Goal: Task Accomplishment & Management: Manage account settings

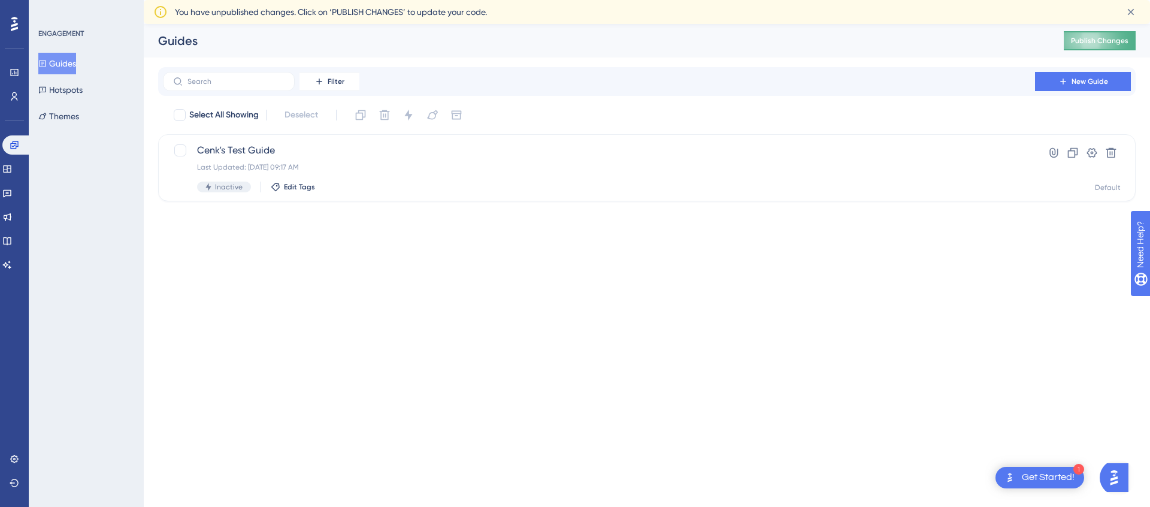
click at [1082, 43] on span "Publish Changes" at bounding box center [1100, 41] width 58 height 10
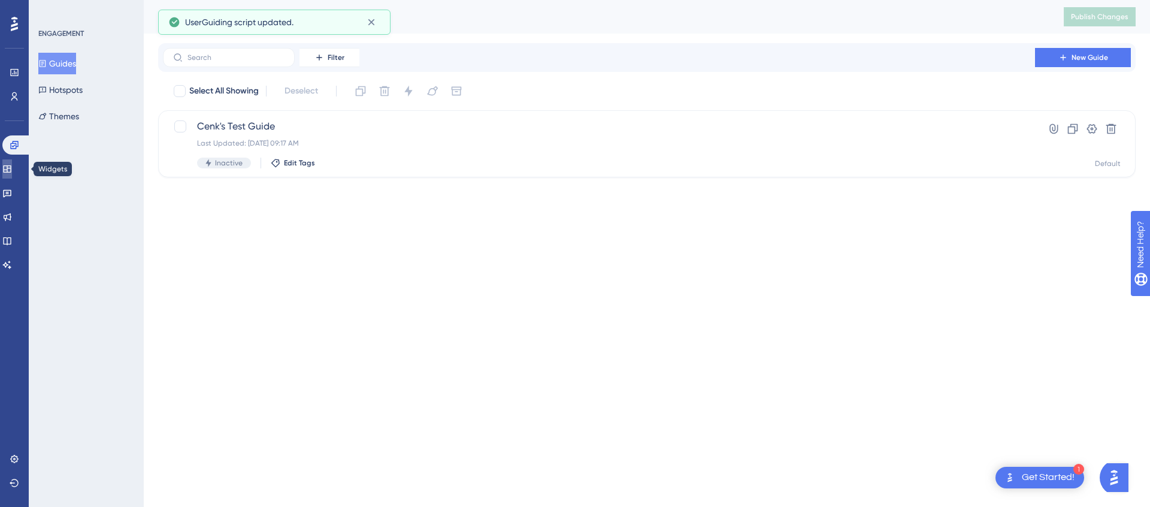
click at [12, 173] on icon at bounding box center [7, 169] width 10 height 10
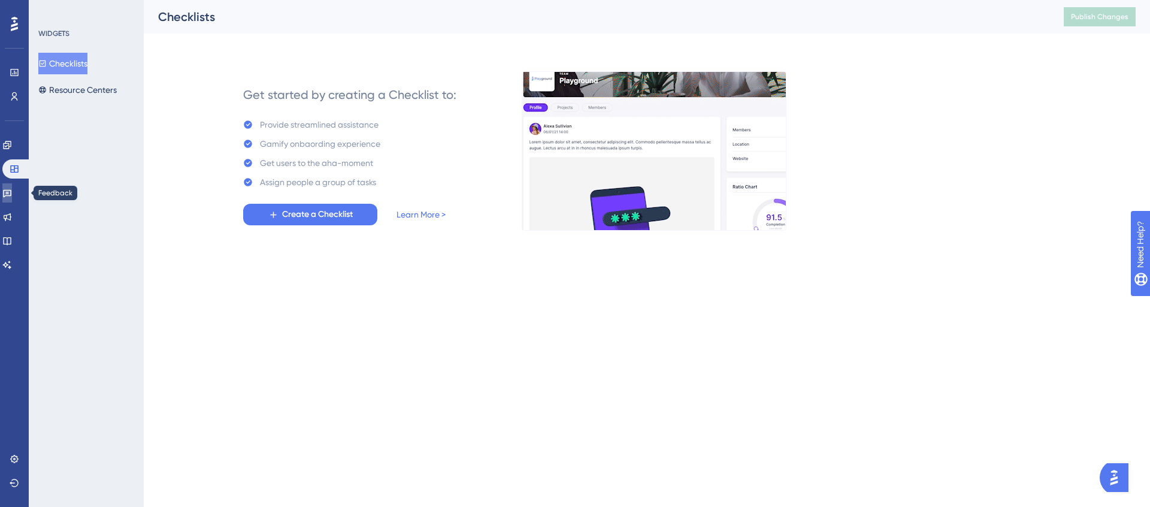
click at [12, 194] on icon at bounding box center [7, 193] width 10 height 10
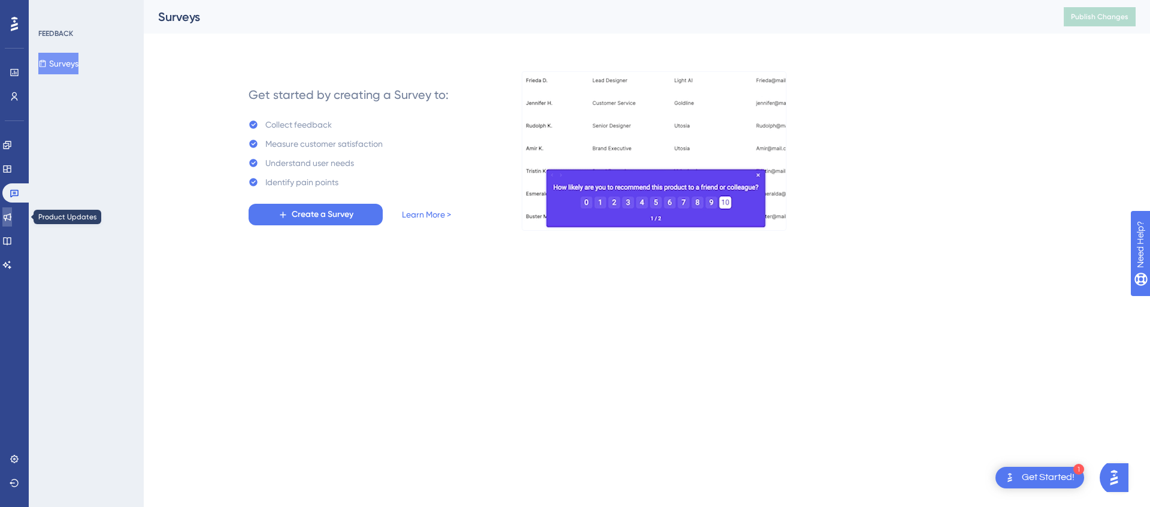
click at [10, 223] on link at bounding box center [7, 216] width 10 height 19
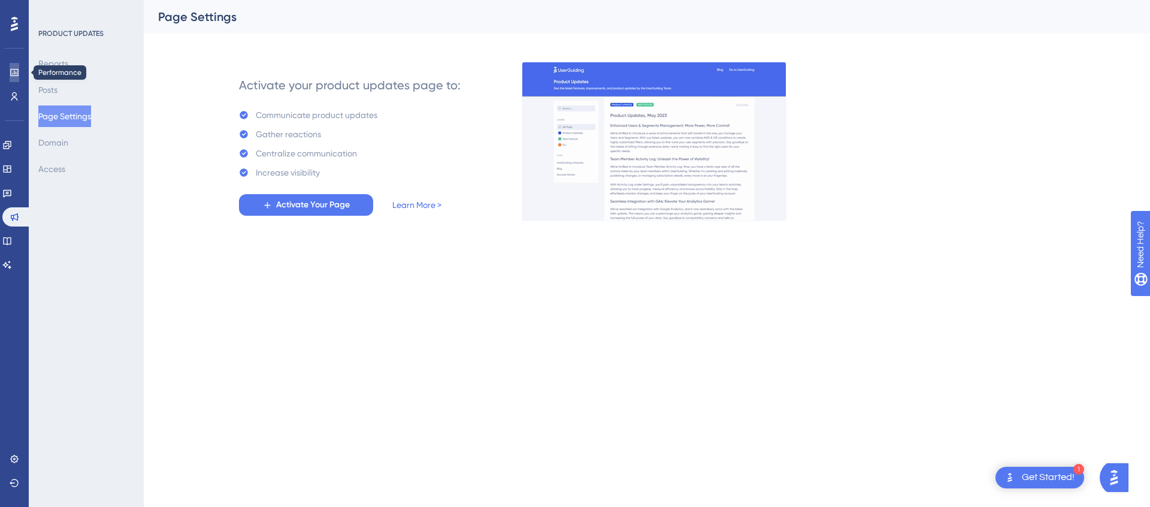
click at [17, 71] on icon at bounding box center [15, 73] width 10 height 10
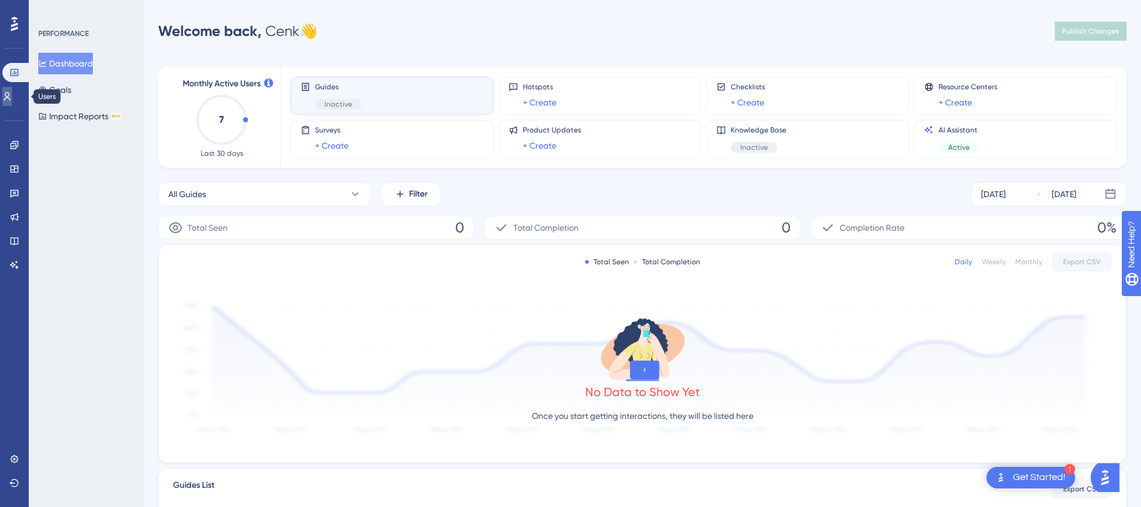
click at [12, 99] on icon at bounding box center [7, 97] width 10 height 10
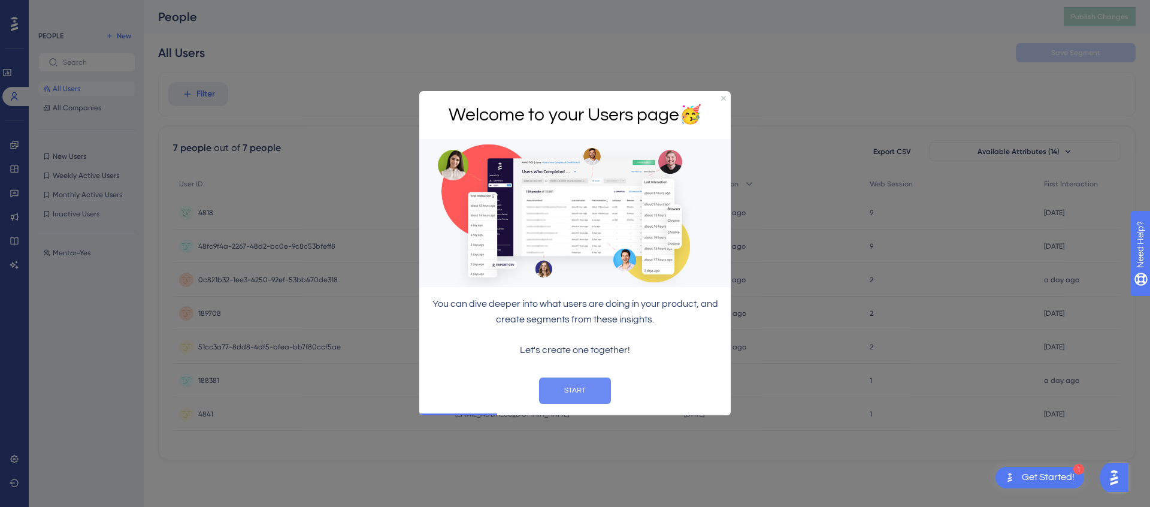
click at [579, 401] on button "START" at bounding box center [575, 390] width 72 height 26
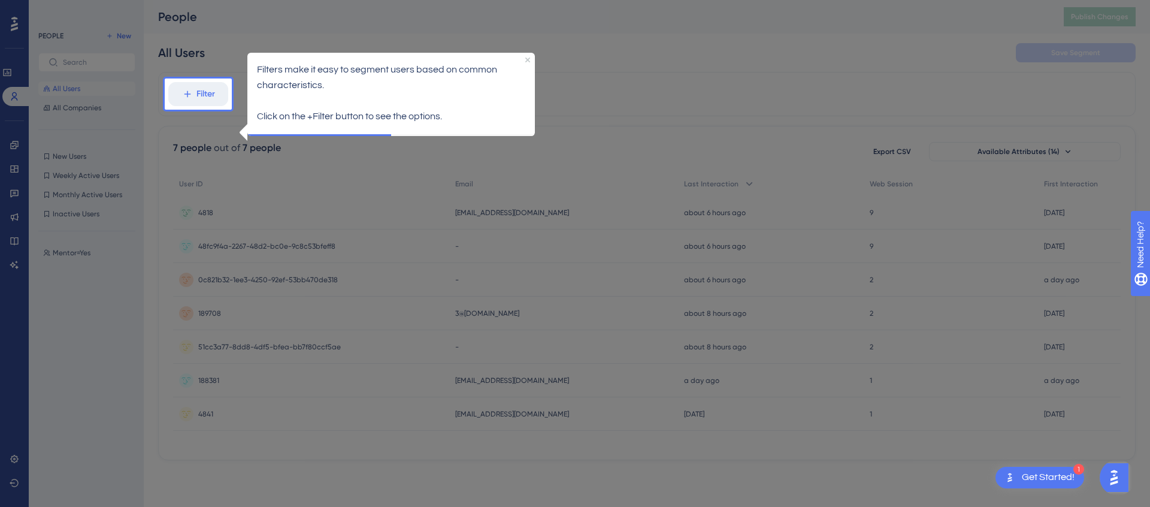
click at [389, 108] on p "Click on the +Filter button to see the options." at bounding box center [391, 116] width 268 height 16
click at [530, 58] on icon "Close Preview" at bounding box center [527, 59] width 5 height 5
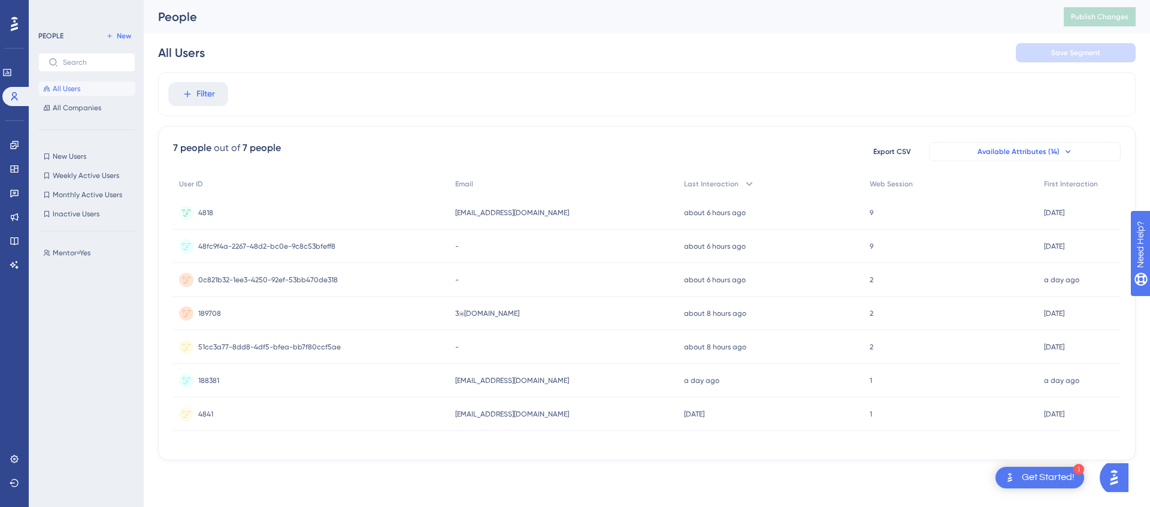
click at [978, 152] on span "Available Attributes (14)" at bounding box center [1019, 152] width 82 height 10
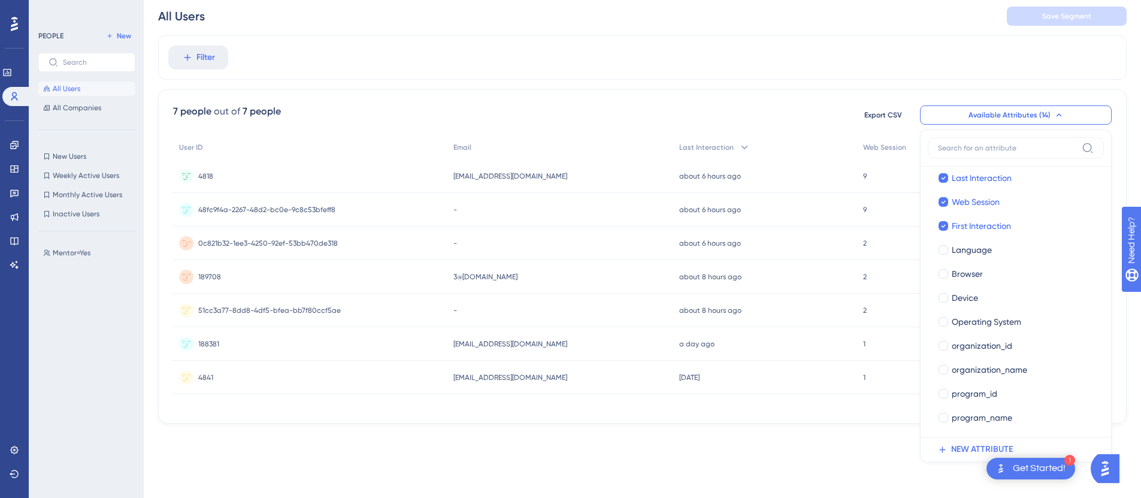
scroll to position [37, 0]
click at [1062, 114] on button "Available Attributes (14)" at bounding box center [1016, 114] width 192 height 19
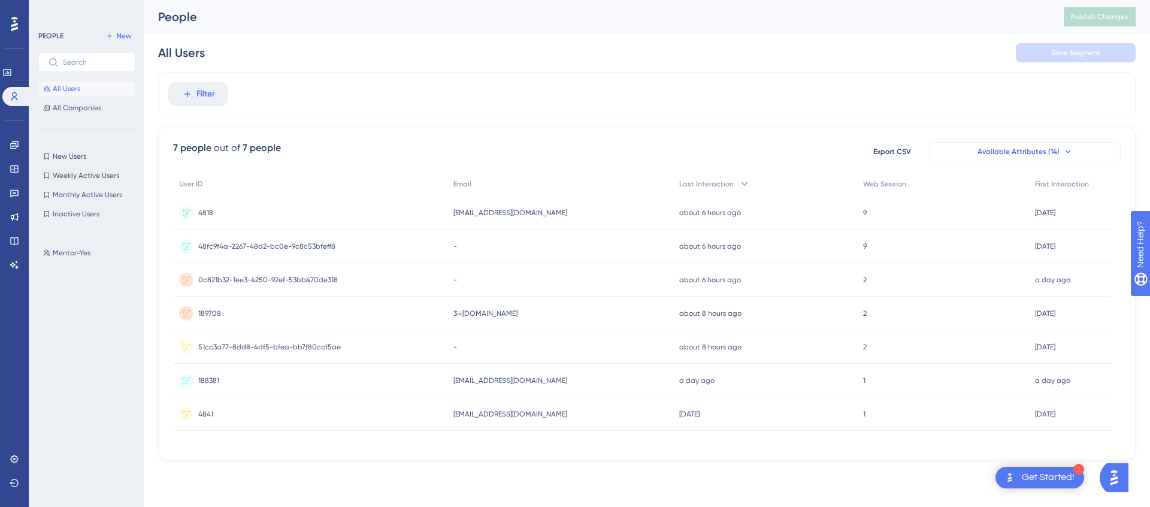
click at [1051, 157] on button "Available Attributes (14)" at bounding box center [1025, 151] width 192 height 19
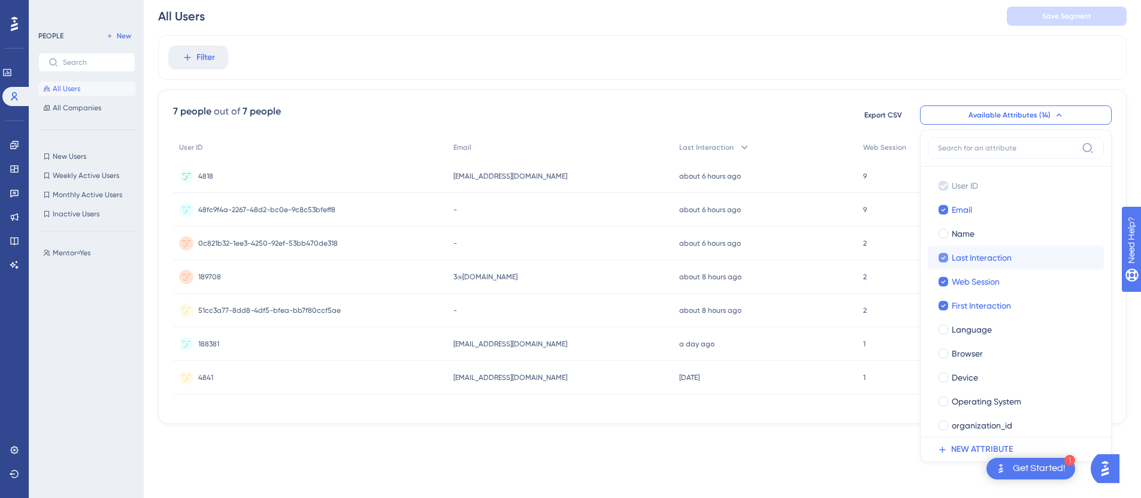
scroll to position [80, 0]
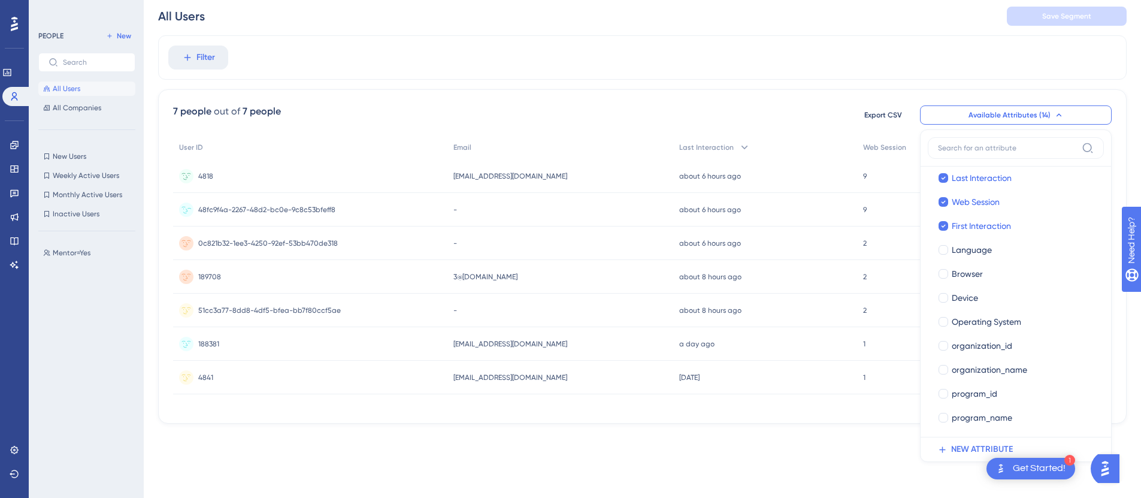
click at [220, 211] on span "48fc9f4a-2267-48d2-bc0e-9c8c53bfeff8" at bounding box center [266, 210] width 137 height 10
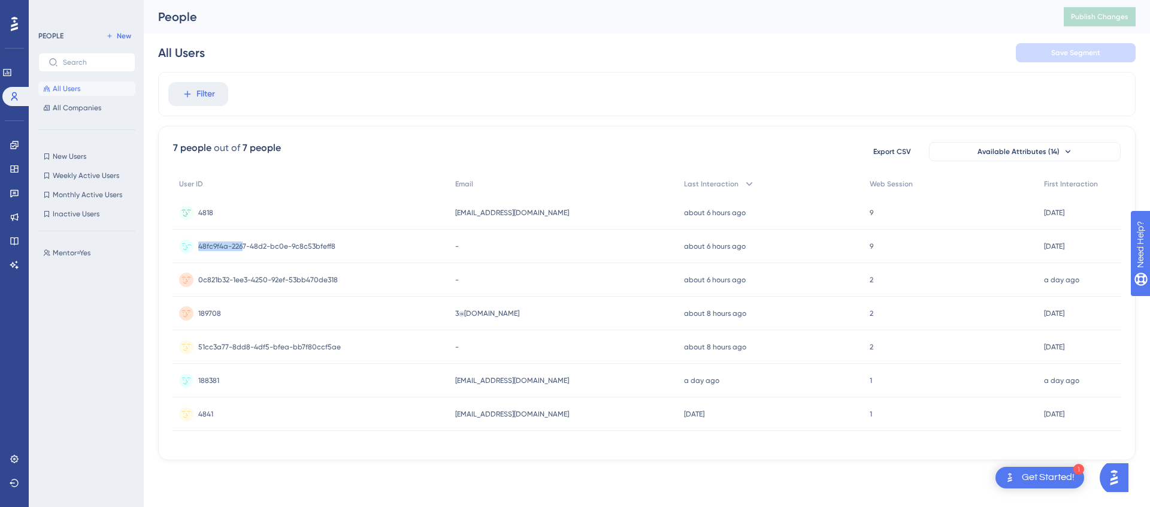
click at [240, 241] on span "48fc9f4a-2267-48d2-bc0e-9c8c53bfeff8" at bounding box center [266, 246] width 137 height 10
click at [249, 244] on span "48fc9f4a-2267-48d2-bc0e-9c8c53bfeff8" at bounding box center [266, 246] width 137 height 10
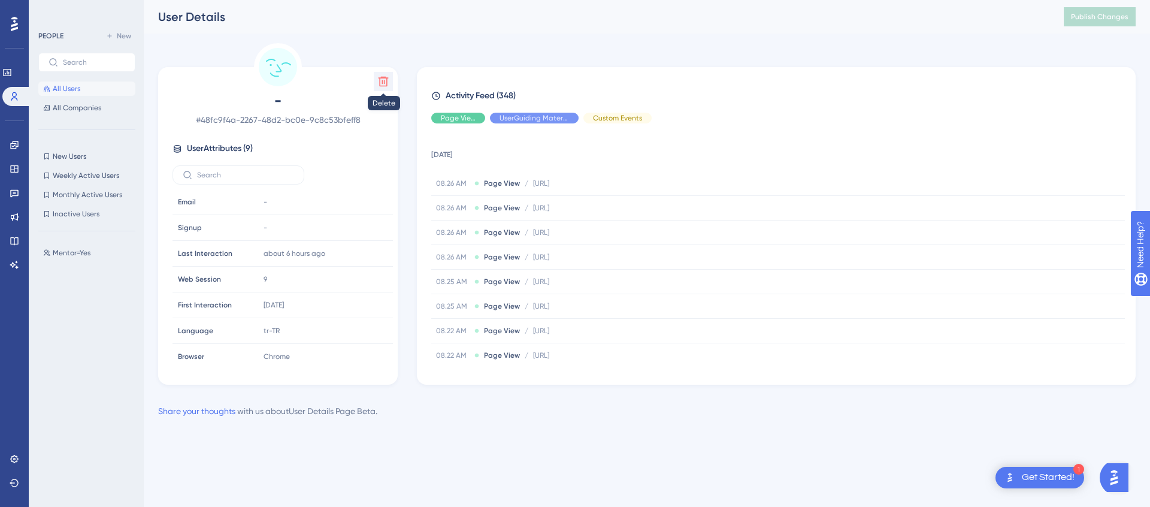
click at [383, 81] on icon at bounding box center [383, 81] width 12 height 12
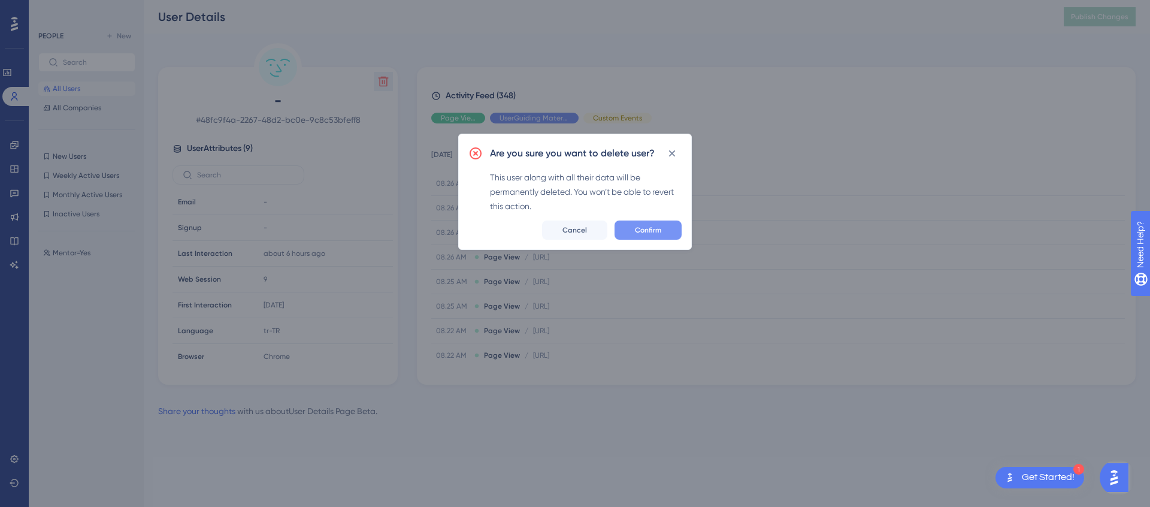
click at [657, 225] on span "Confirm" at bounding box center [648, 230] width 26 height 10
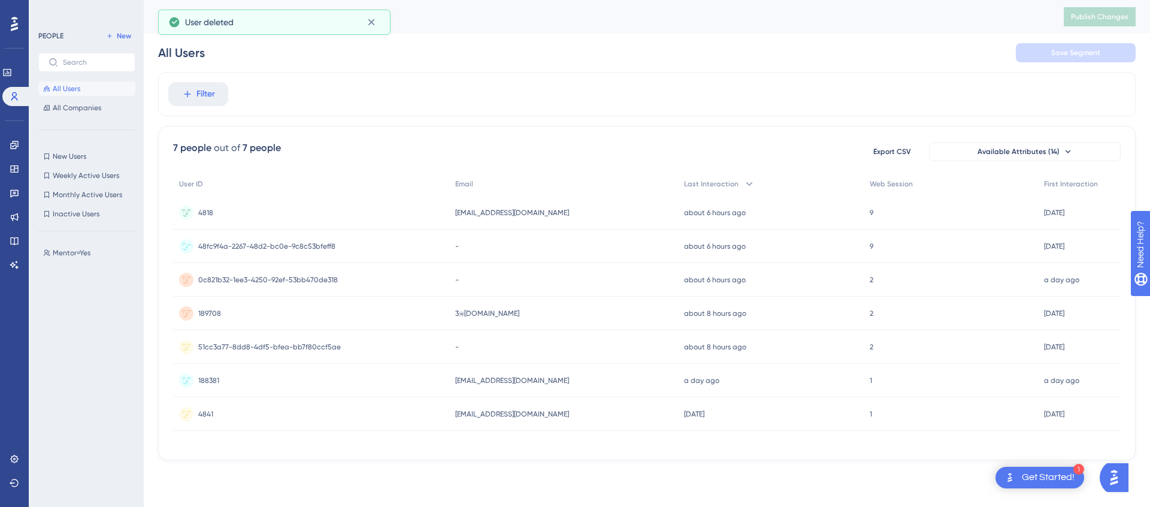
click at [312, 247] on span "48fc9f4a-2267-48d2-bc0e-9c8c53bfeff8" at bounding box center [266, 246] width 137 height 10
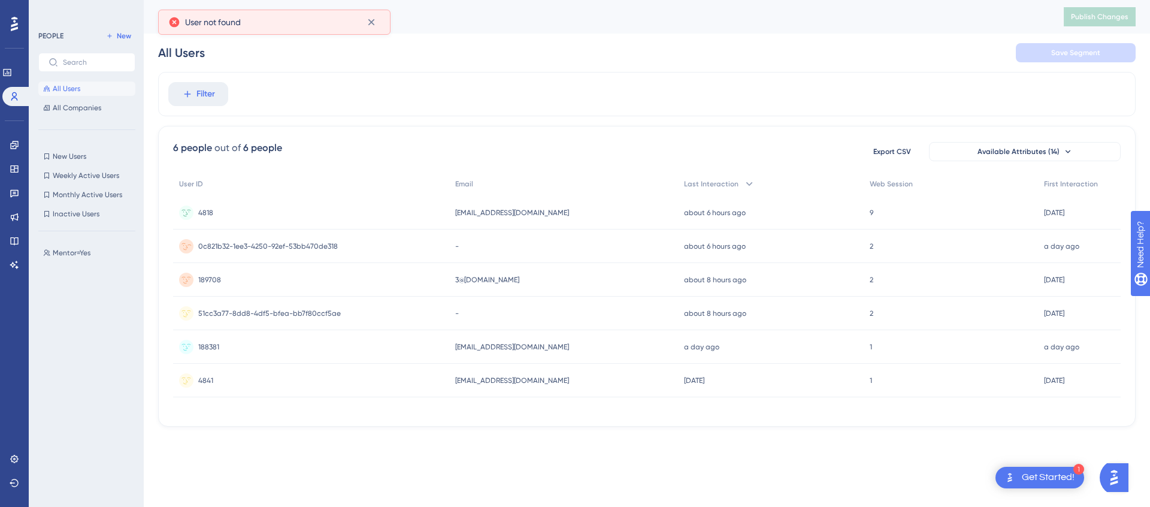
click at [268, 242] on span "0c821b32-1ee3-4250-92ef-53bb470de318" at bounding box center [268, 246] width 140 height 10
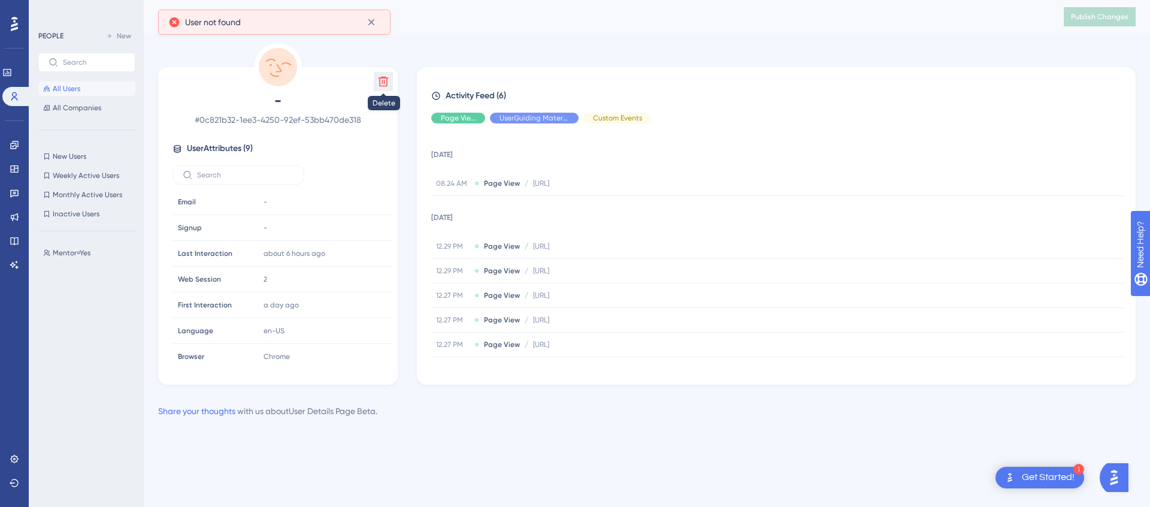
click at [380, 83] on icon at bounding box center [383, 81] width 12 height 12
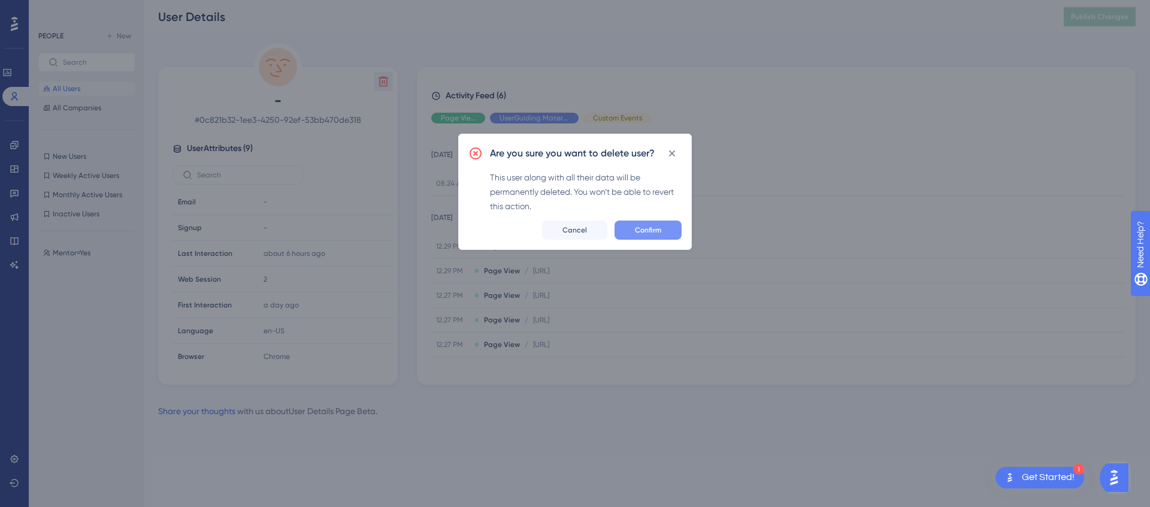
click at [676, 237] on button "Confirm" at bounding box center [648, 229] width 67 height 19
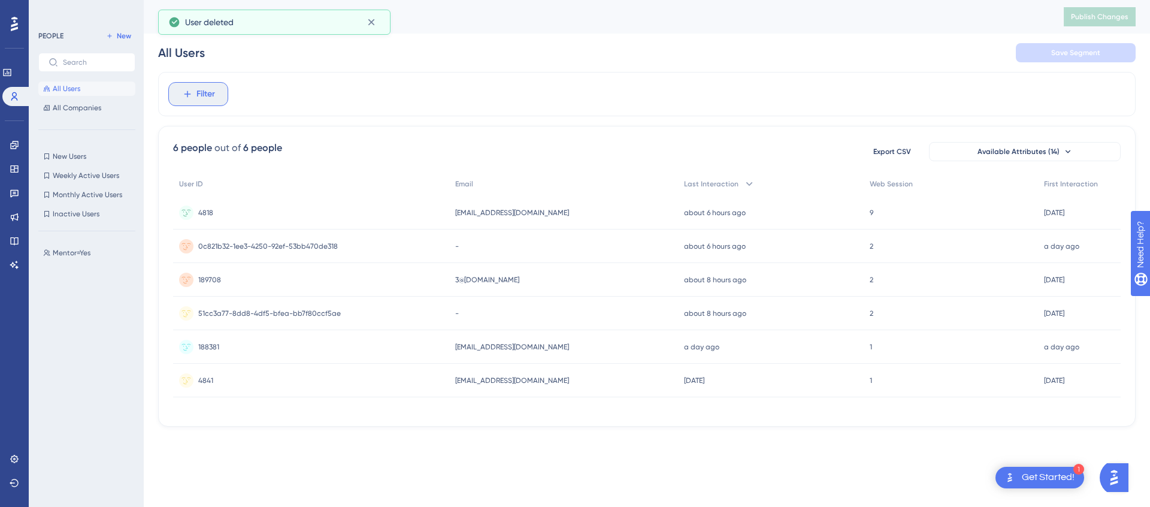
click at [215, 95] on button "Filter" at bounding box center [198, 94] width 60 height 24
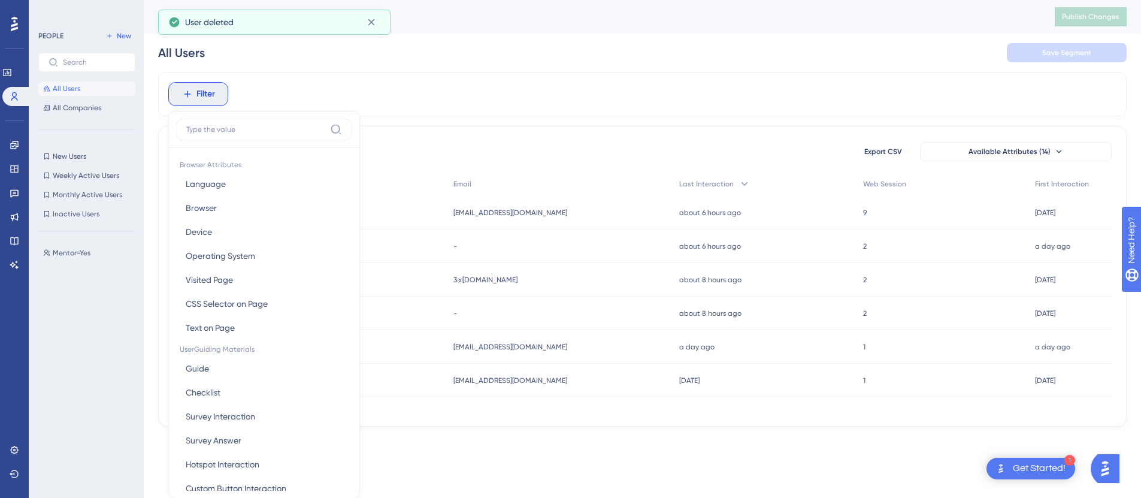
scroll to position [53, 0]
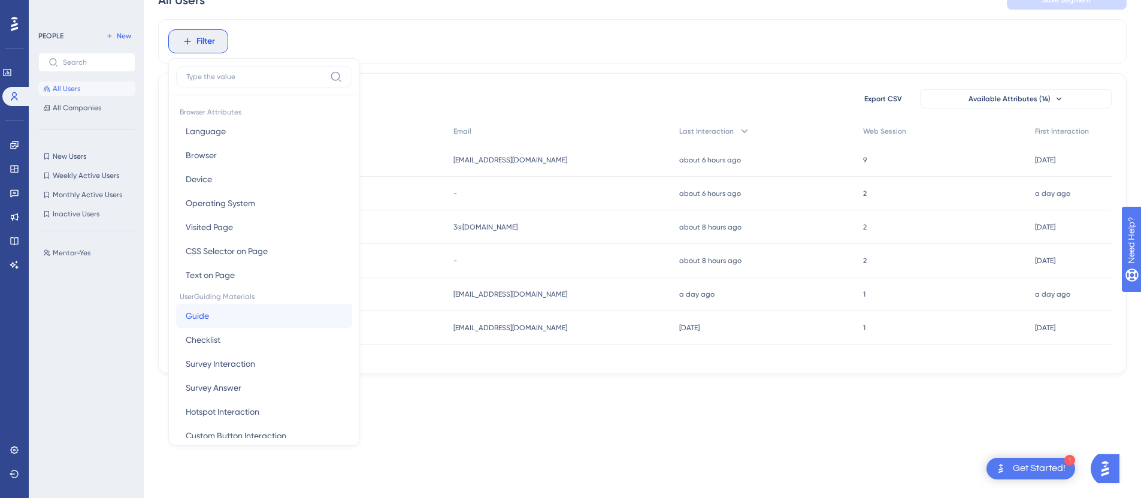
click at [258, 320] on button "Guide Guide" at bounding box center [264, 316] width 176 height 24
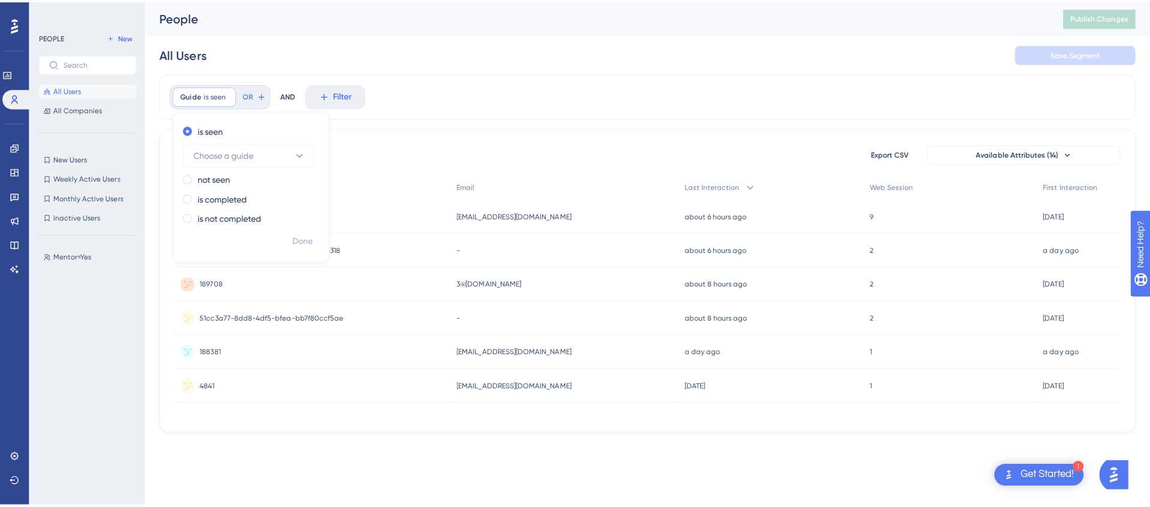
scroll to position [0, 0]
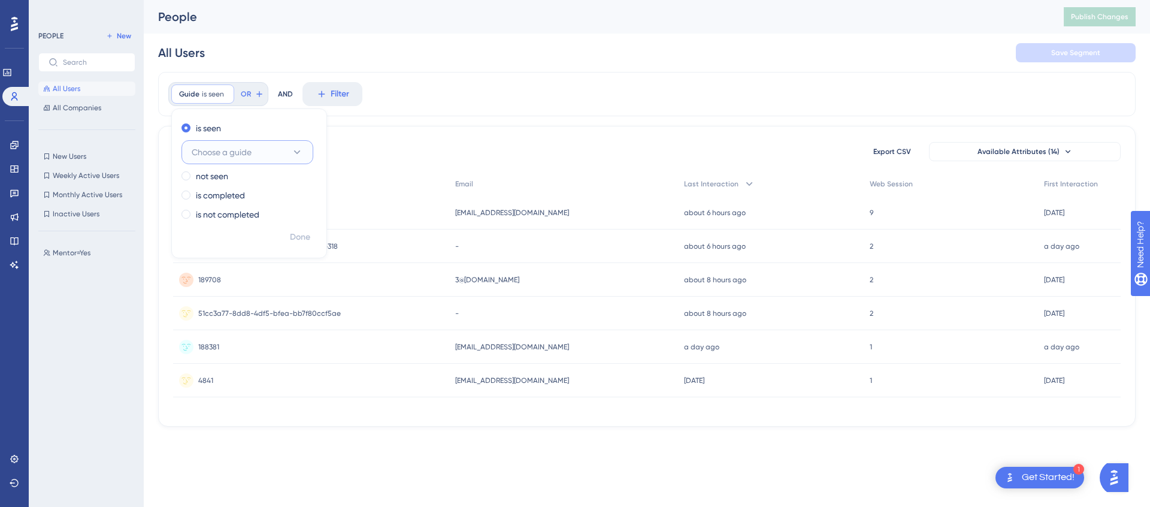
click at [221, 154] on span "Choose a guide" at bounding box center [222, 152] width 60 height 14
click at [239, 216] on div "Cenk's Test Guide Cenk's Test Guide" at bounding box center [247, 225] width 97 height 24
click at [304, 241] on span "Done" at bounding box center [300, 237] width 20 height 14
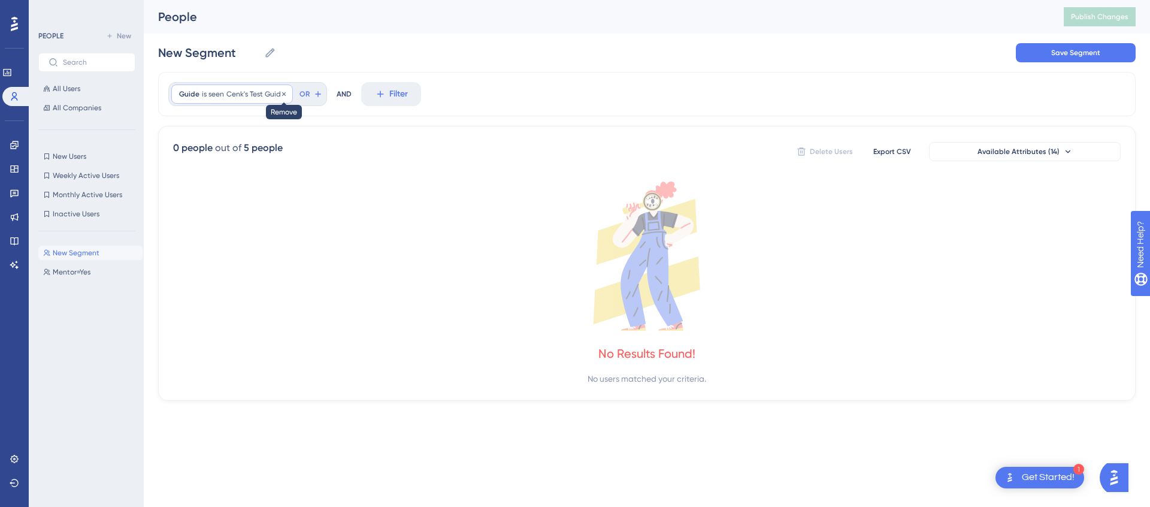
click at [280, 96] on icon at bounding box center [283, 93] width 7 height 7
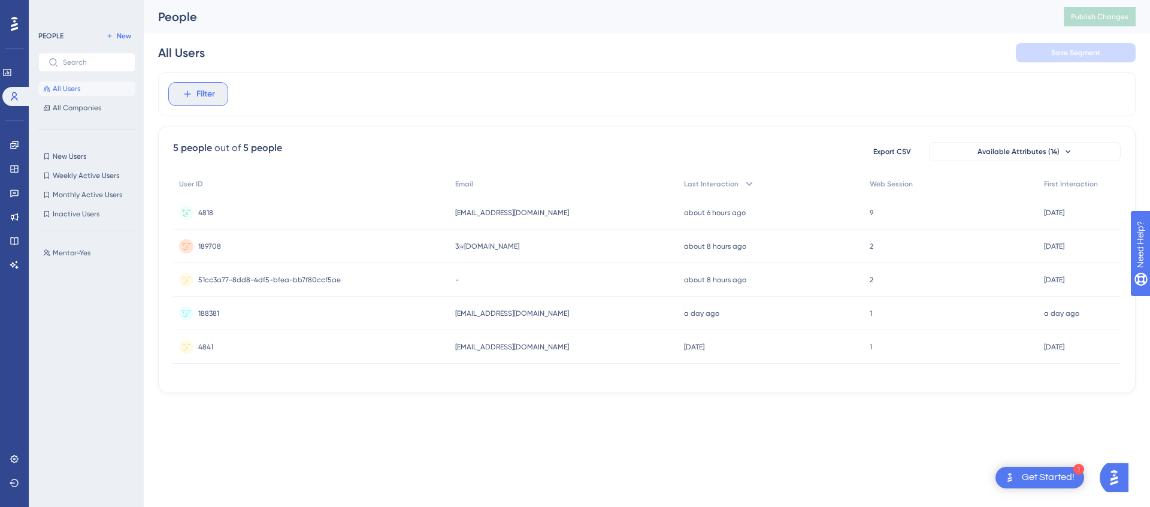
click at [209, 97] on span "Filter" at bounding box center [206, 94] width 19 height 14
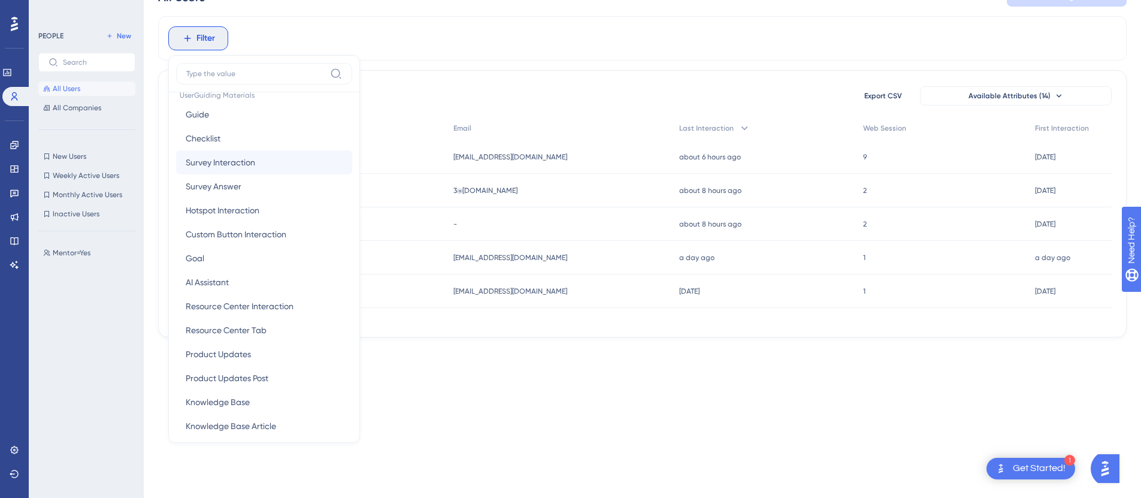
scroll to position [201, 0]
click at [219, 263] on button "Goal Goal" at bounding box center [264, 256] width 176 height 24
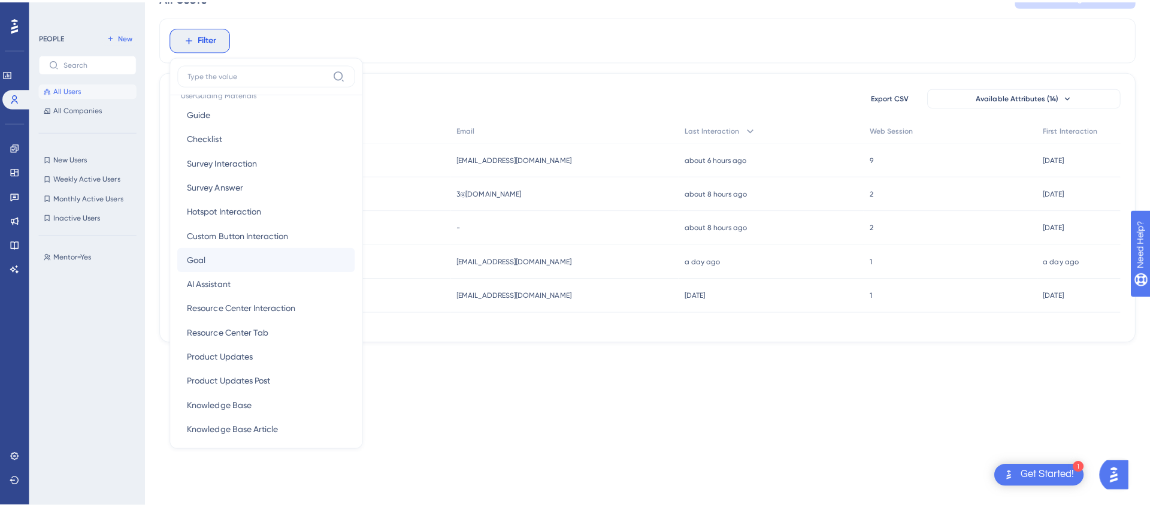
scroll to position [0, 0]
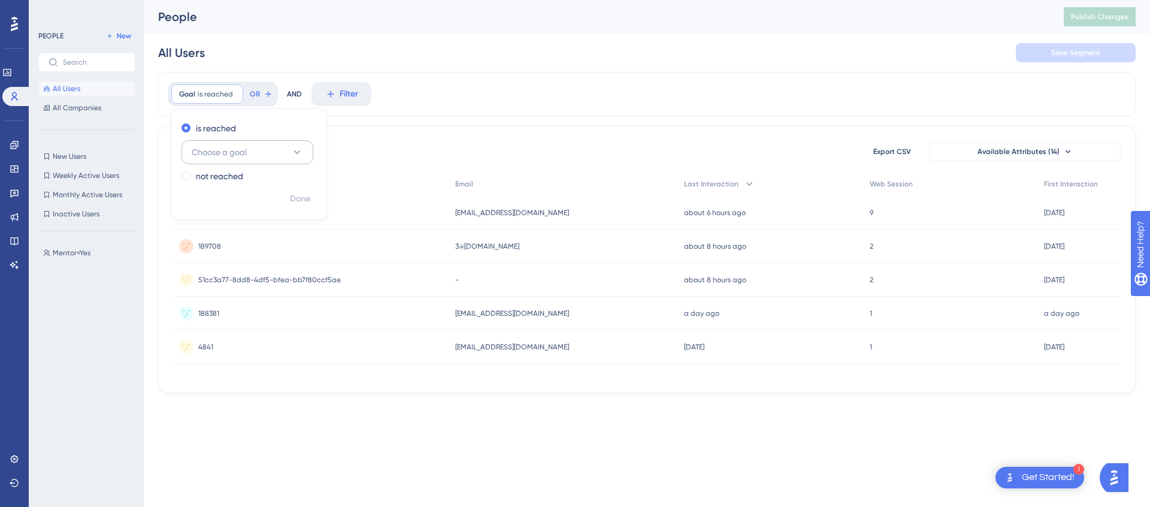
click at [235, 137] on div "is reached Choose a goal" at bounding box center [247, 142] width 131 height 43
click at [235, 145] on span "Choose a goal" at bounding box center [219, 152] width 55 height 14
click at [292, 122] on div "is reached" at bounding box center [247, 128] width 131 height 14
click at [231, 95] on icon at bounding box center [234, 93] width 7 height 7
click at [960, 150] on button "Available Attributes (14)" at bounding box center [1025, 151] width 192 height 19
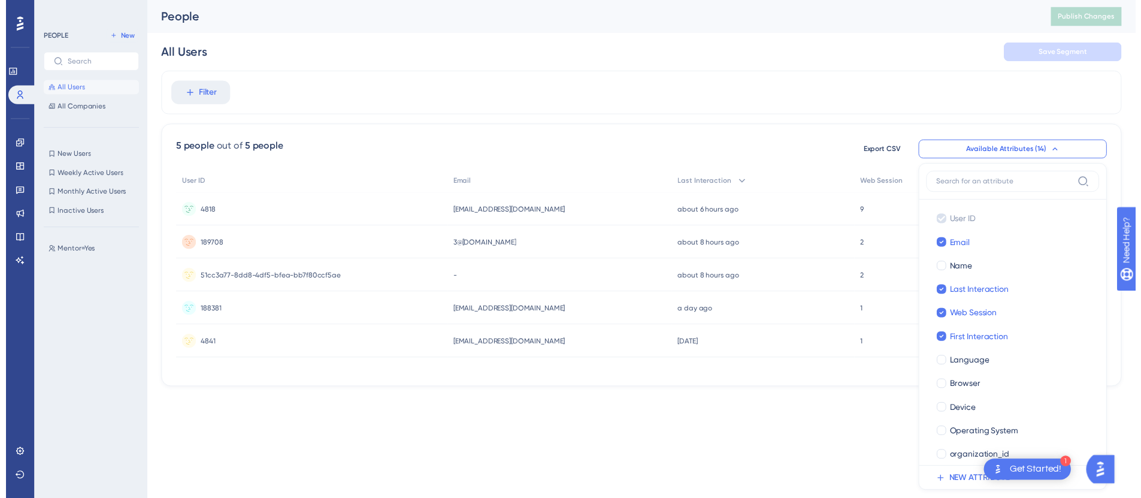
scroll to position [37, 0]
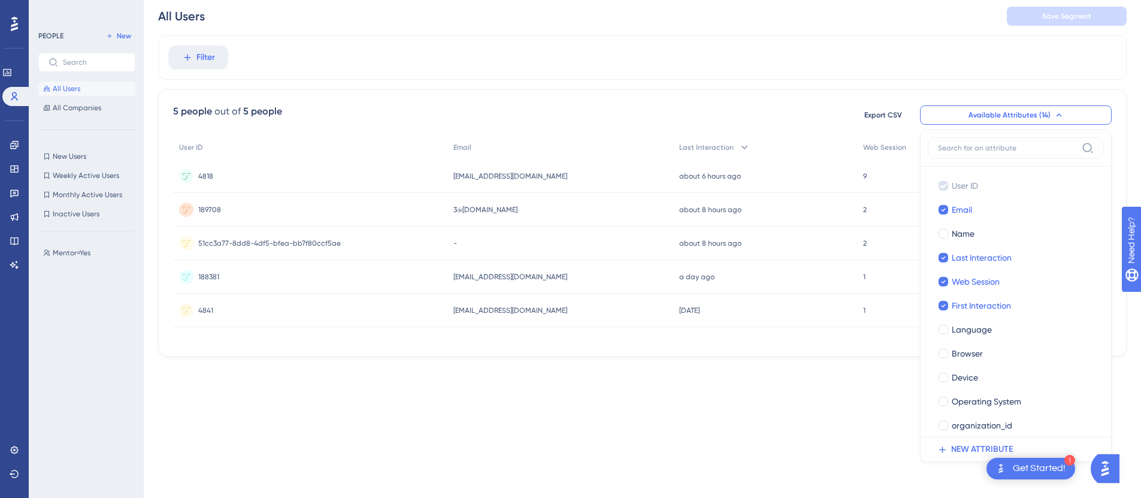
click at [970, 122] on button "Available Attributes (14)" at bounding box center [1016, 114] width 192 height 19
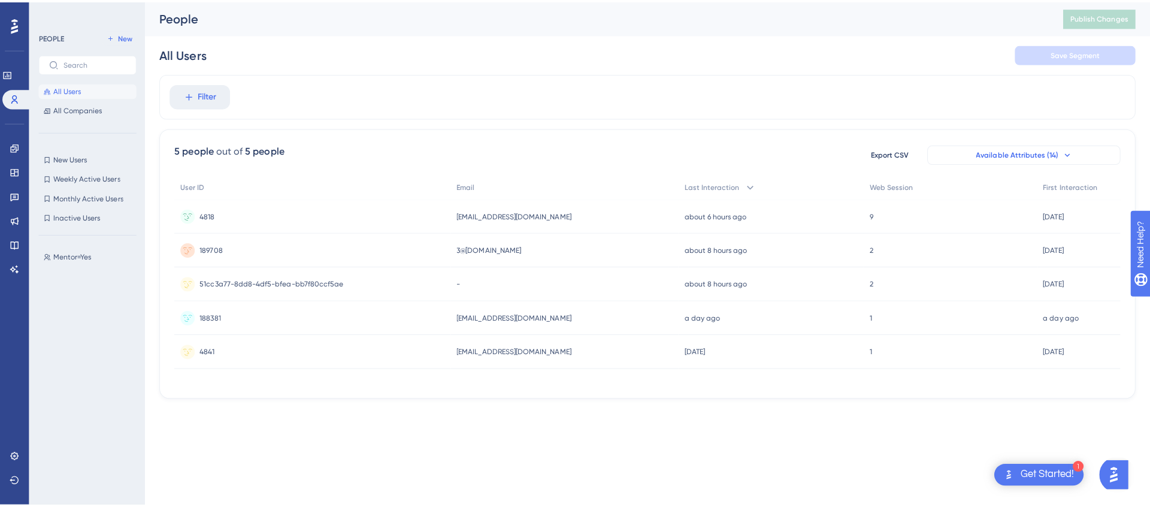
scroll to position [0, 0]
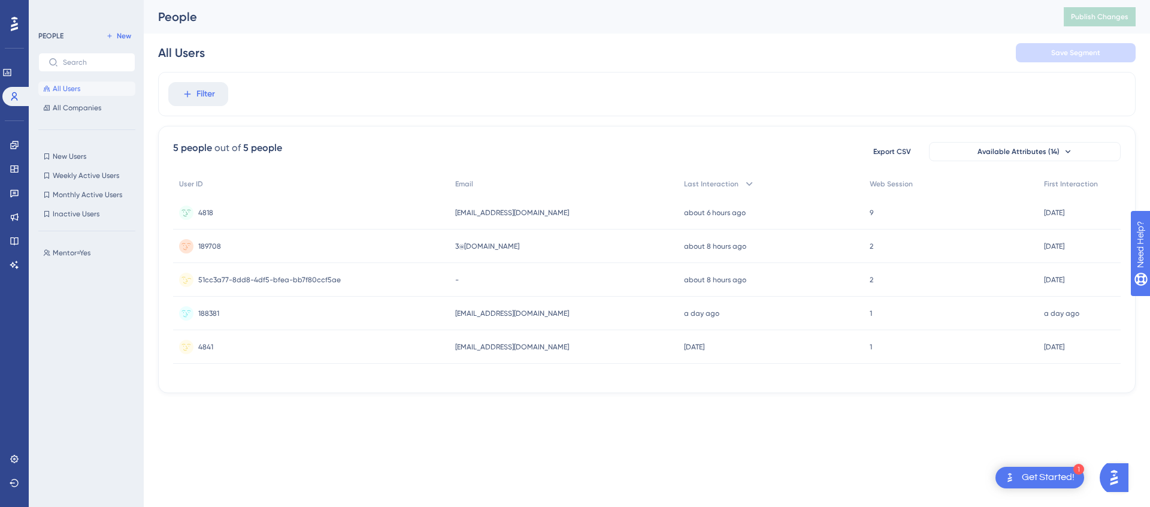
click at [225, 279] on span "51cc3a77-8dd8-4df5-bfea-bb7f80ccf5ae" at bounding box center [269, 280] width 143 height 10
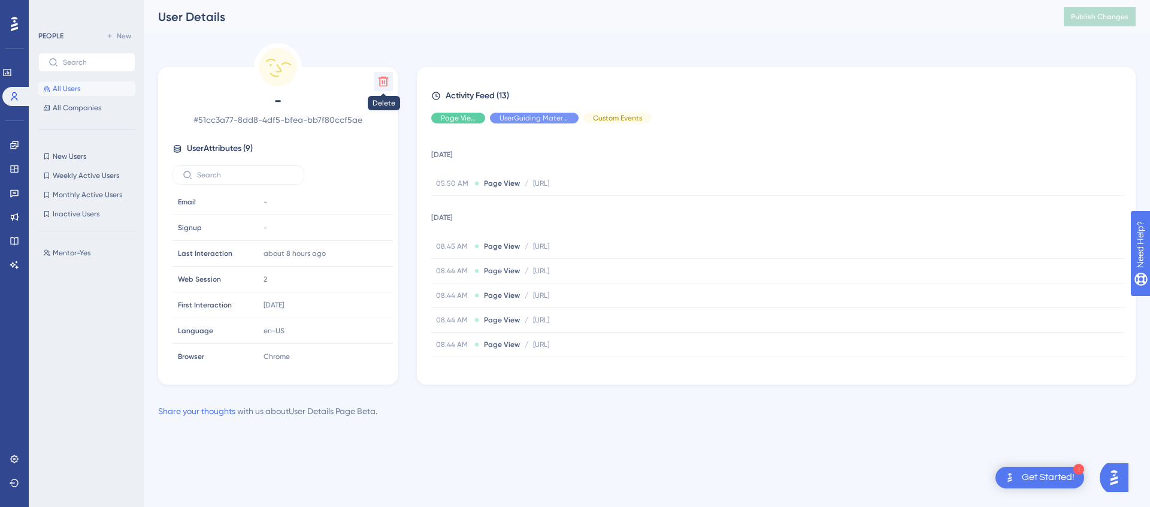
click at [382, 83] on icon at bounding box center [384, 82] width 10 height 10
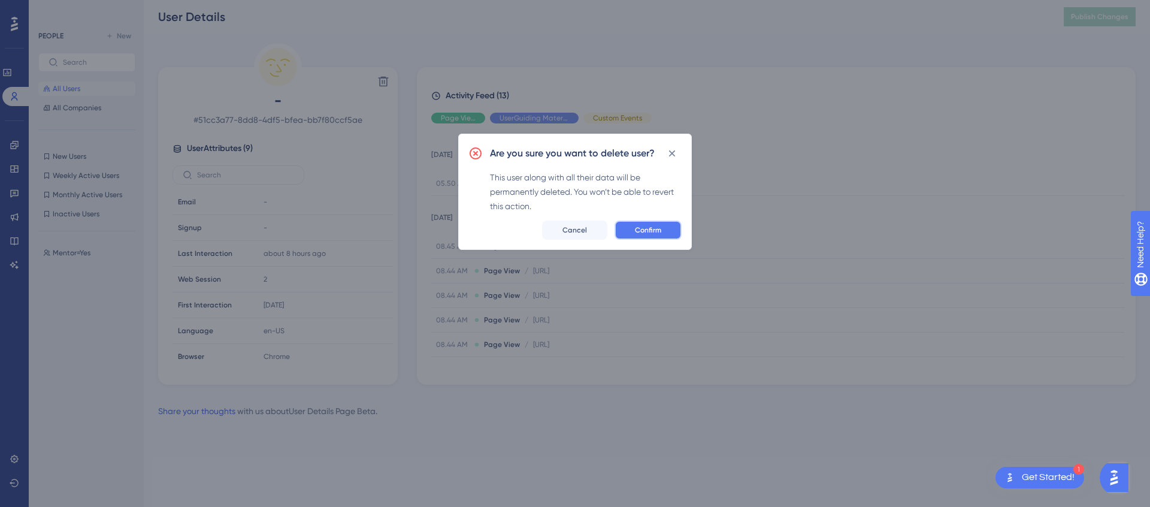
click at [651, 225] on span "Confirm" at bounding box center [648, 230] width 26 height 10
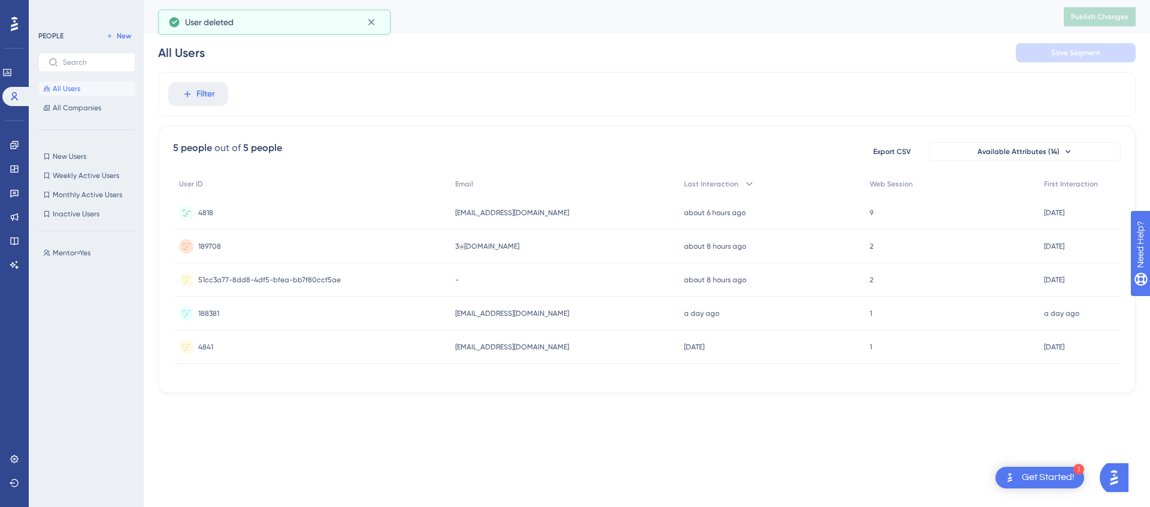
click at [214, 213] on div "4818 4818" at bounding box center [311, 213] width 276 height 34
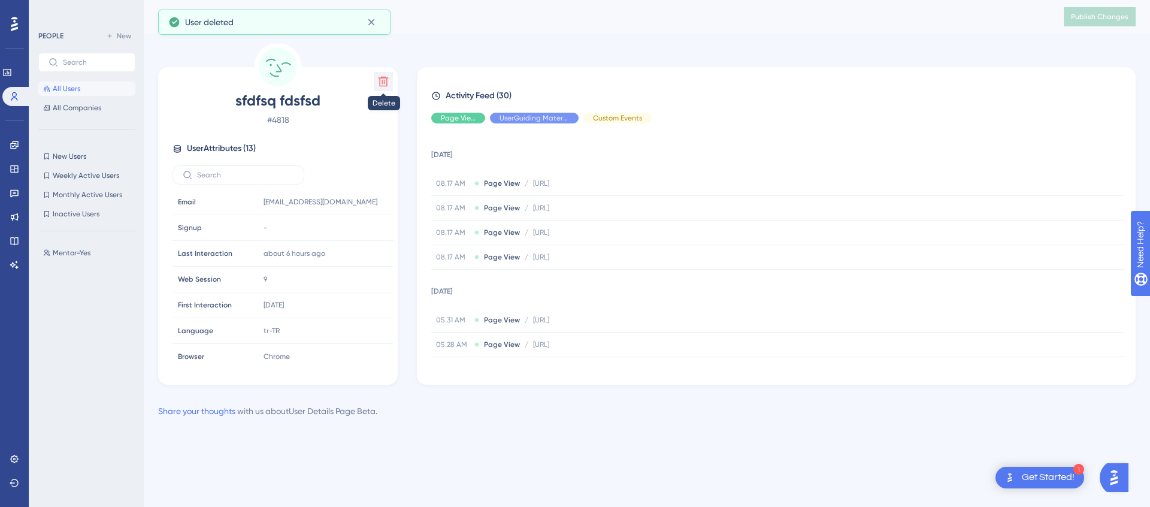
click at [383, 85] on icon at bounding box center [383, 81] width 12 height 12
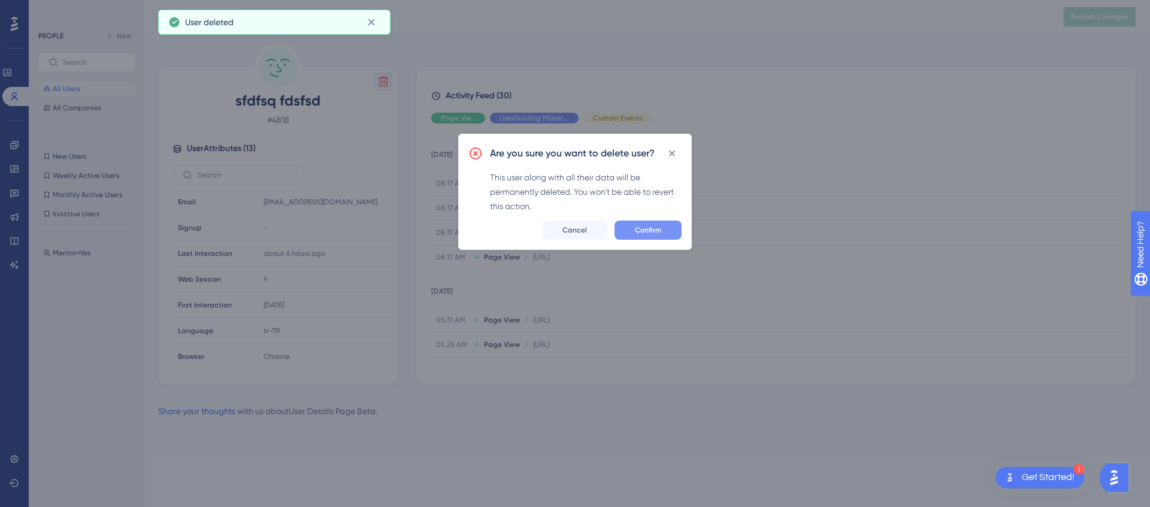
click at [654, 228] on span "Confirm" at bounding box center [648, 230] width 26 height 10
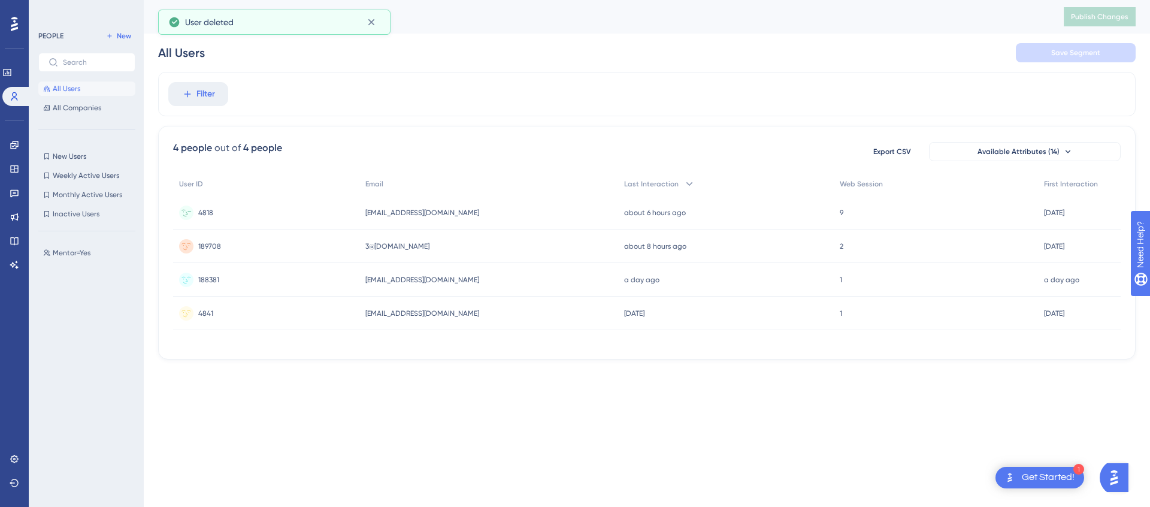
click at [201, 210] on span "4818" at bounding box center [205, 213] width 15 height 10
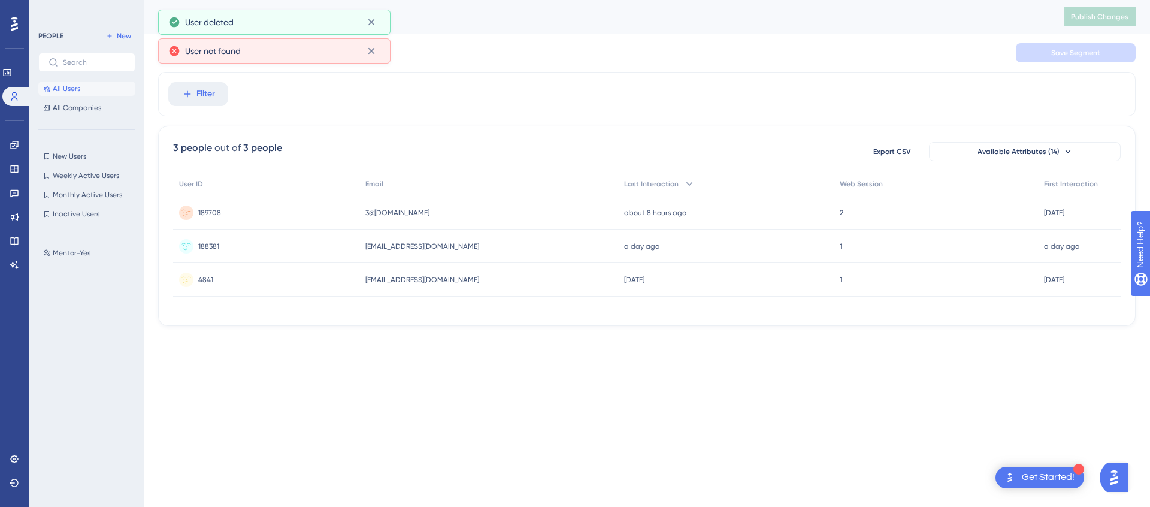
click at [206, 215] on span "189708" at bounding box center [209, 213] width 23 height 10
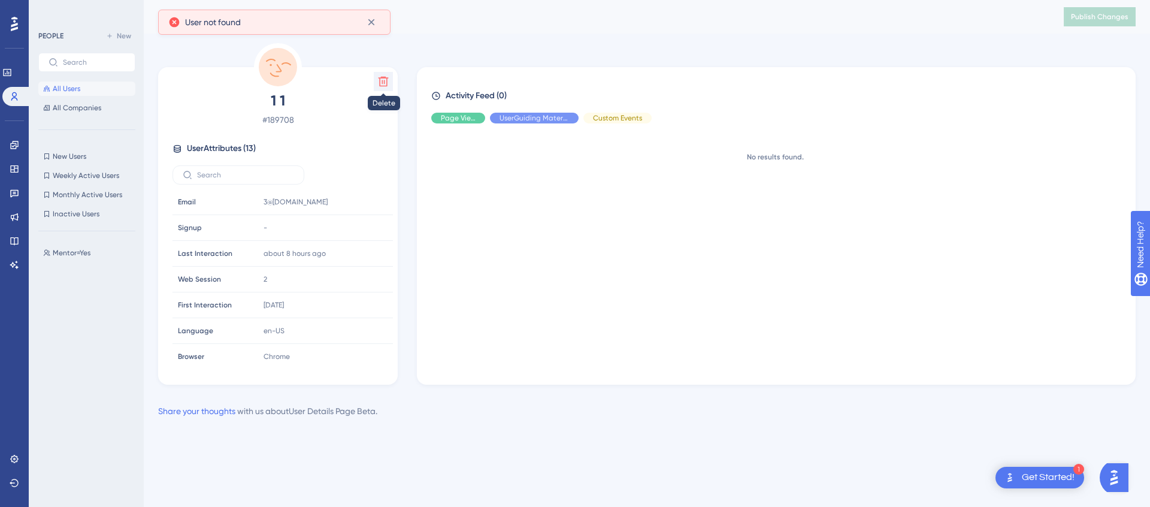
click at [384, 81] on icon at bounding box center [384, 82] width 10 height 10
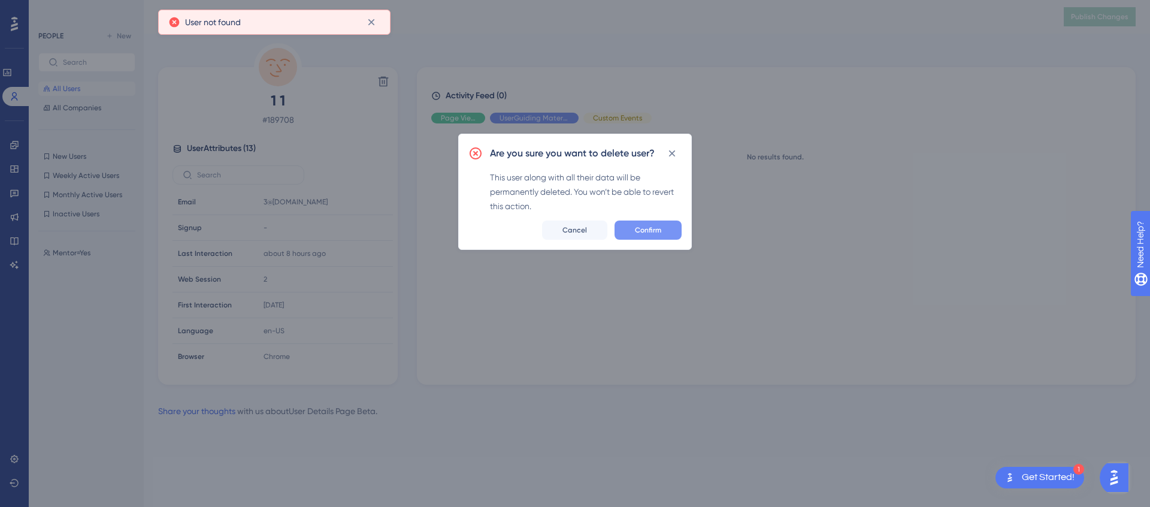
click at [678, 235] on button "Confirm" at bounding box center [648, 229] width 67 height 19
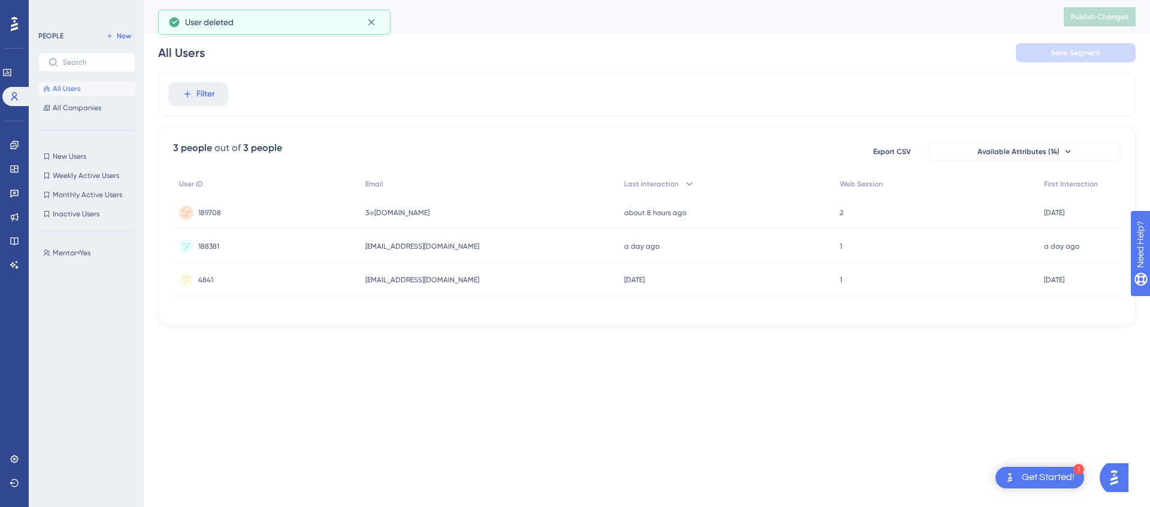
click at [220, 214] on span "189708" at bounding box center [209, 213] width 23 height 10
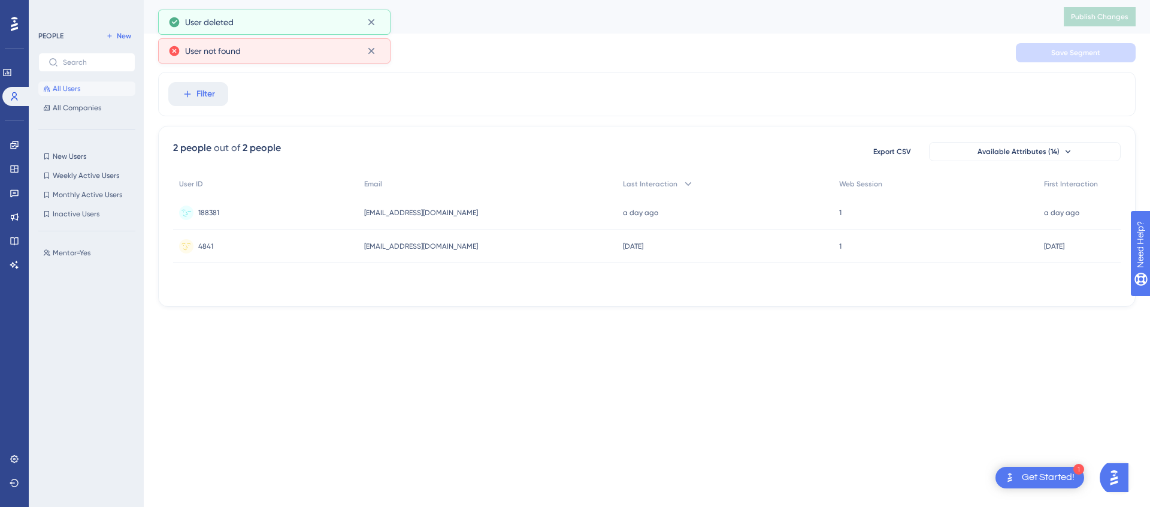
click at [211, 218] on div "188381 188381" at bounding box center [208, 213] width 21 height 34
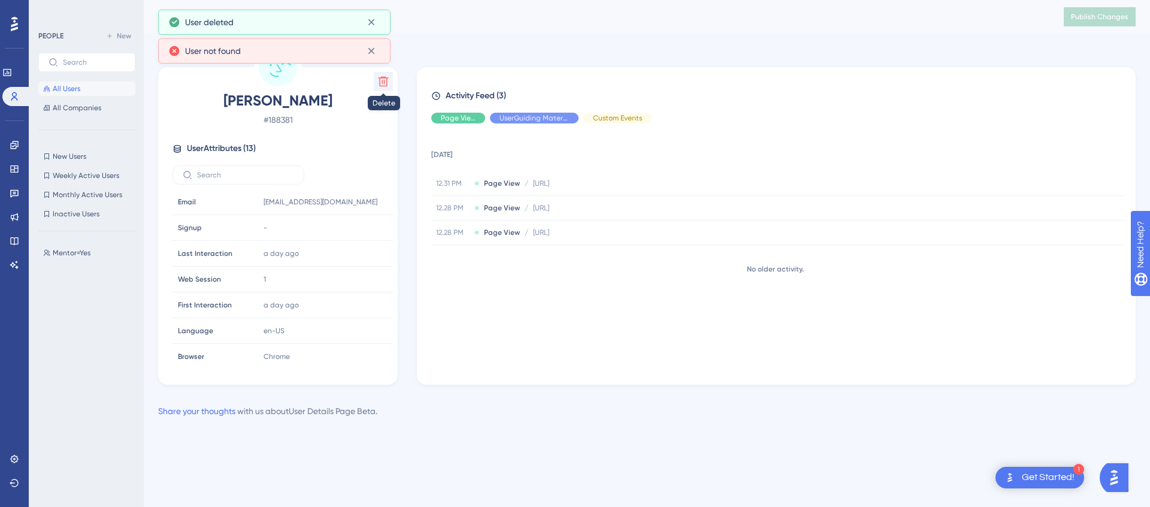
click at [384, 75] on icon at bounding box center [383, 81] width 12 height 12
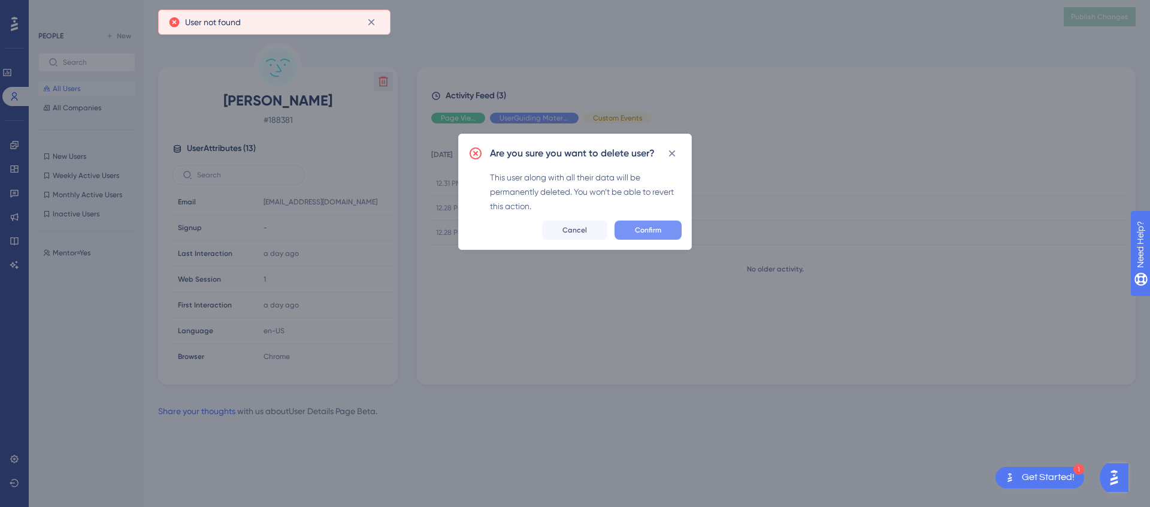
click at [670, 233] on button "Confirm" at bounding box center [648, 229] width 67 height 19
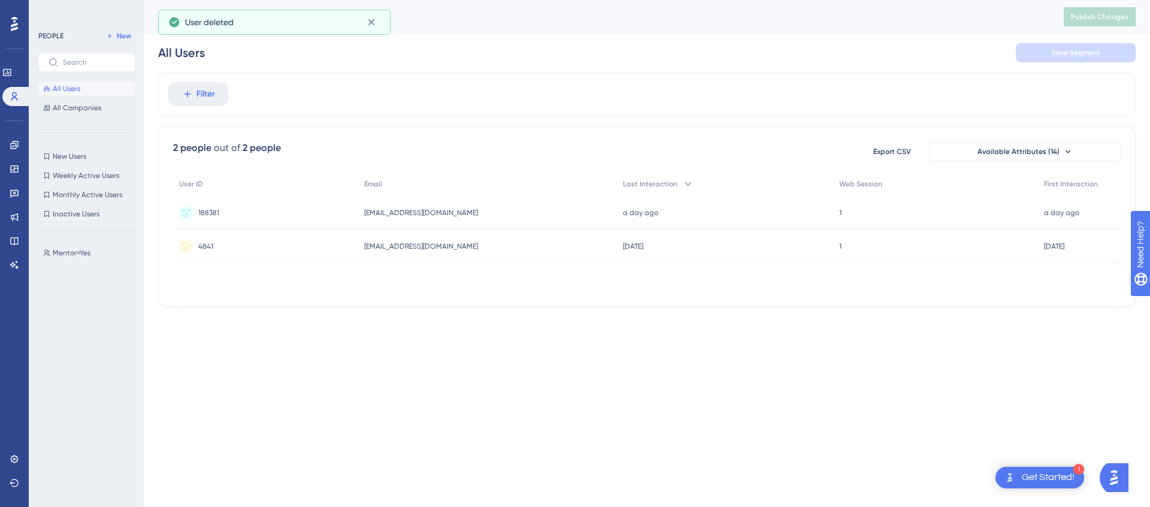
click at [203, 243] on span "4841" at bounding box center [205, 246] width 15 height 10
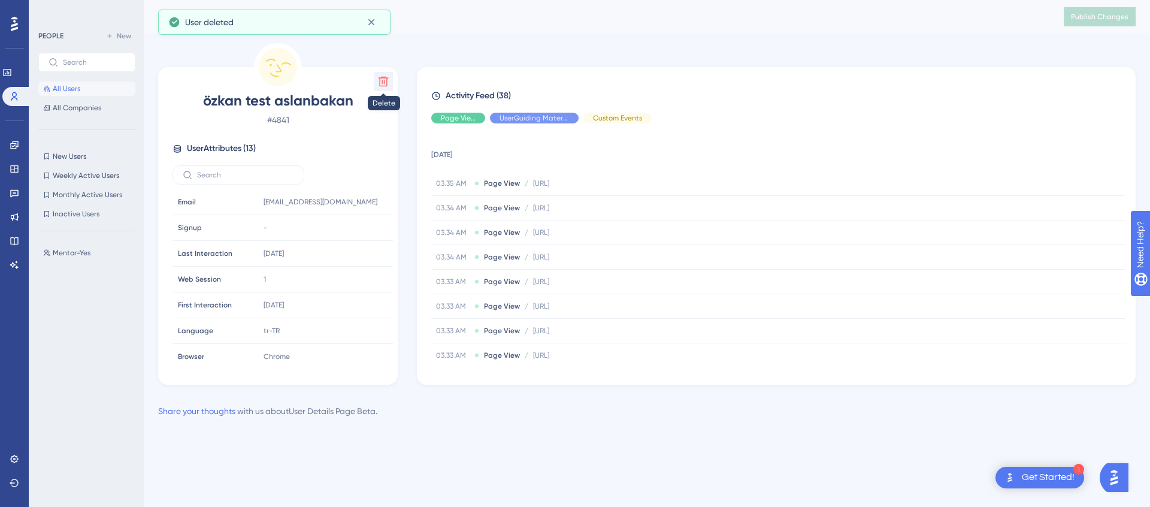
click at [388, 84] on icon at bounding box center [383, 81] width 12 height 12
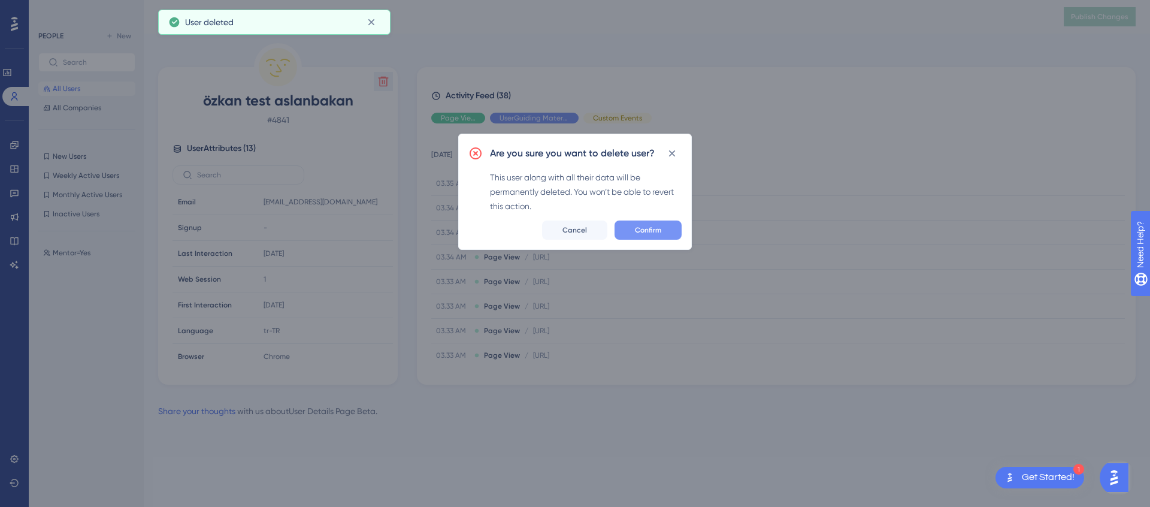
click at [661, 228] on button "Confirm" at bounding box center [648, 229] width 67 height 19
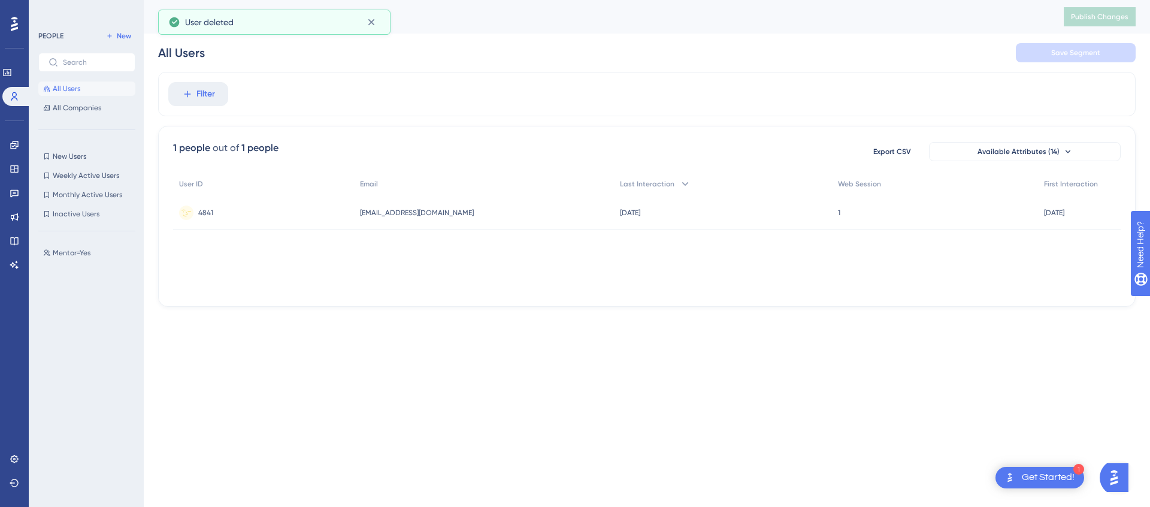
click at [206, 216] on span "4841" at bounding box center [205, 213] width 15 height 10
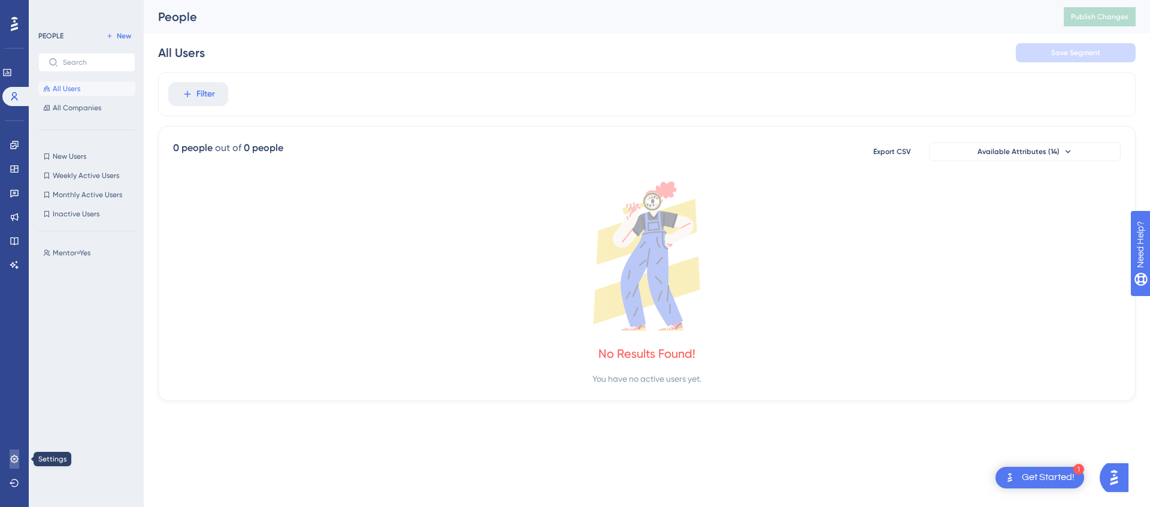
click at [13, 458] on icon at bounding box center [15, 459] width 10 height 10
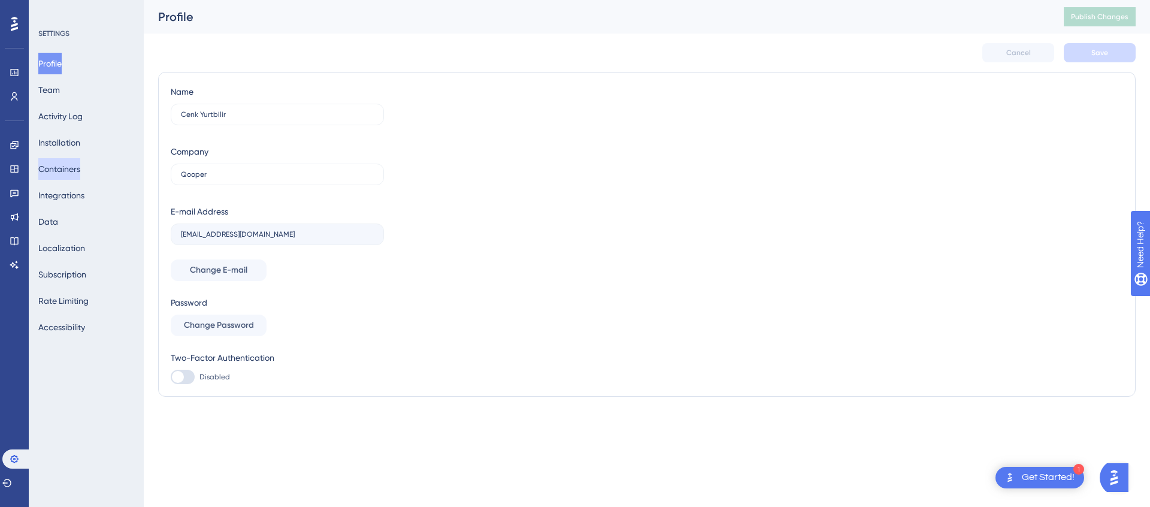
click at [72, 170] on button "Containers" at bounding box center [59, 169] width 42 height 22
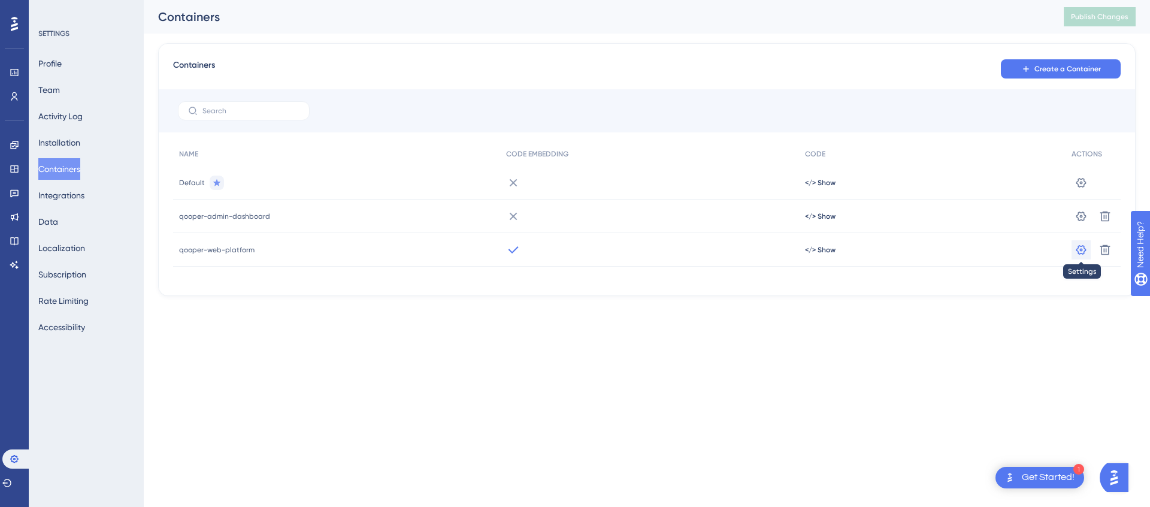
click at [1082, 250] on icon at bounding box center [1082, 249] width 10 height 10
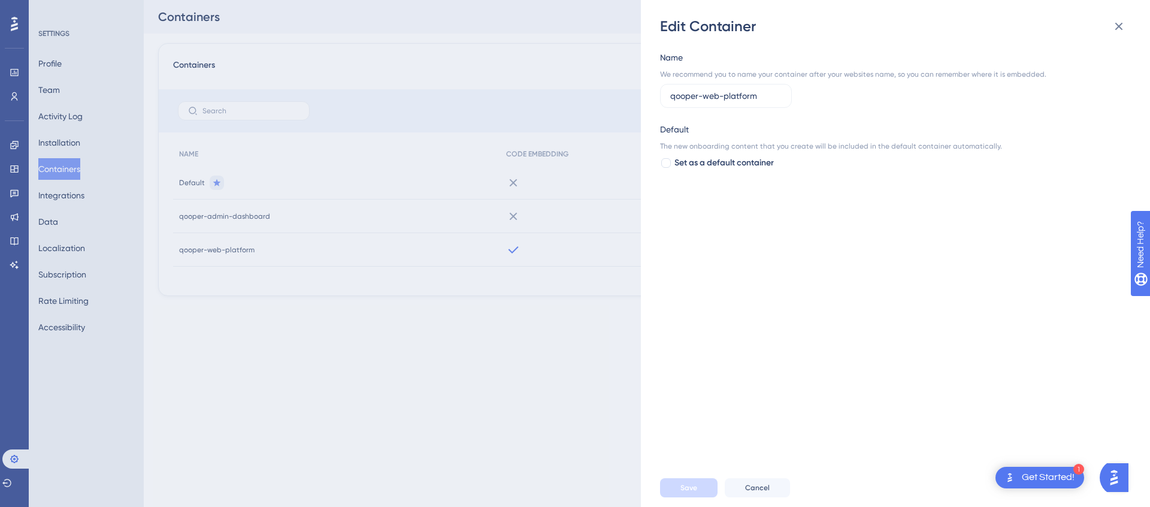
click at [762, 498] on div "Save Cancel" at bounding box center [914, 488] width 509 height 38
click at [755, 499] on div "Save Cancel" at bounding box center [914, 488] width 509 height 38
click at [754, 488] on span "Cancel" at bounding box center [757, 488] width 25 height 10
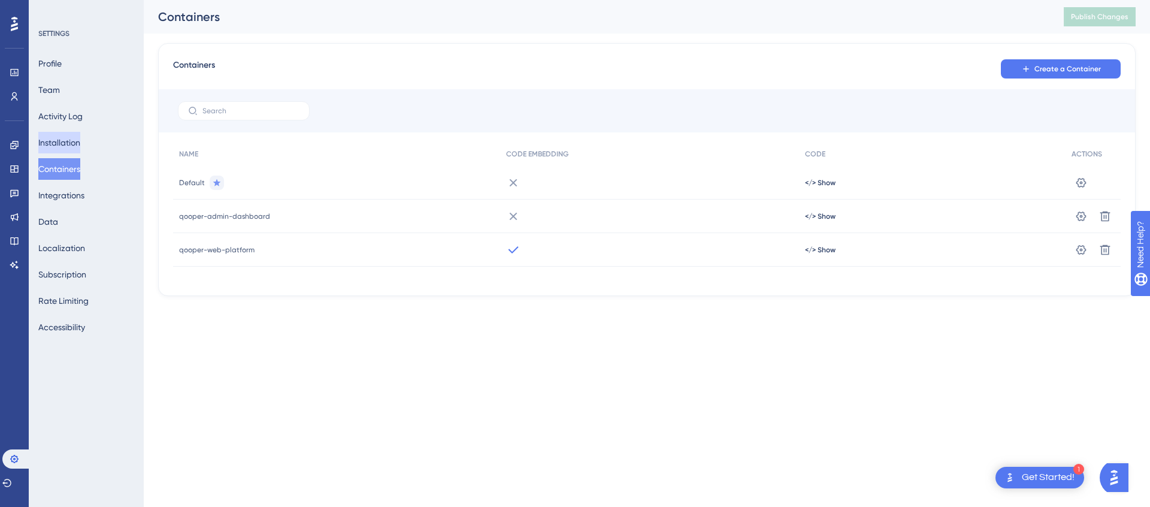
click at [65, 137] on button "Installation" at bounding box center [59, 143] width 42 height 22
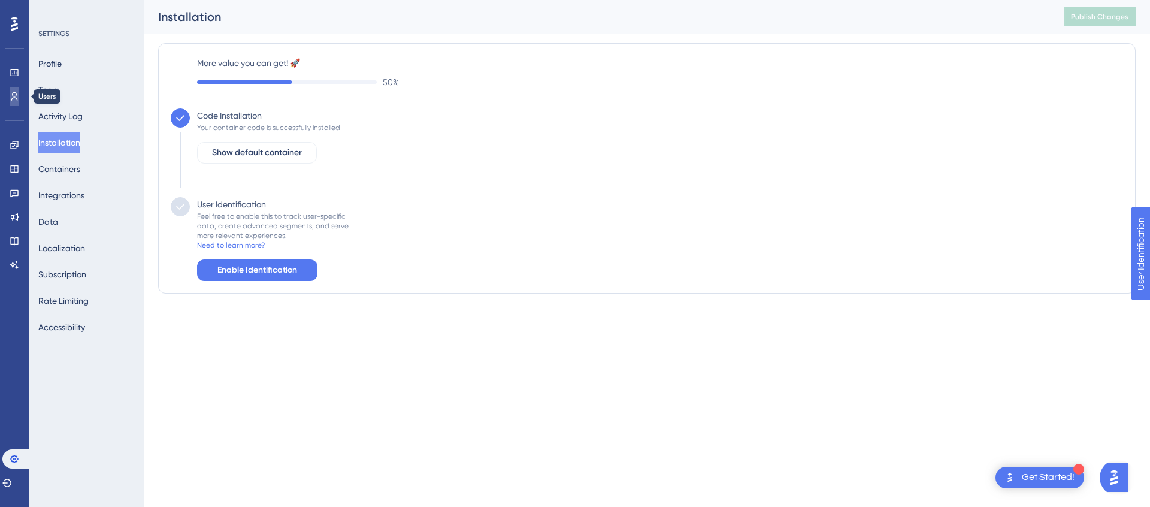
click at [12, 94] on icon at bounding box center [14, 96] width 7 height 8
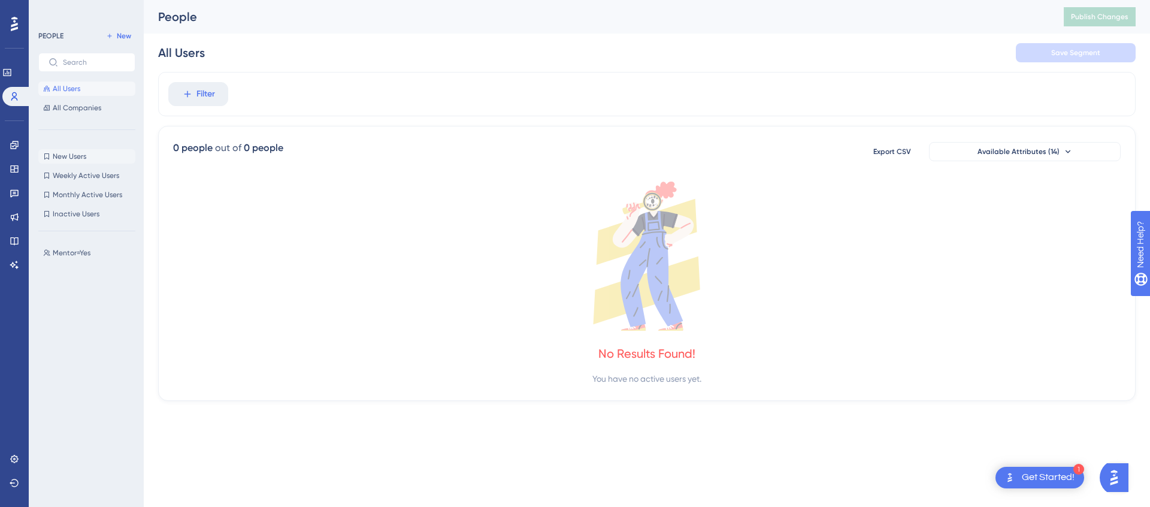
click at [62, 154] on span "New Users" at bounding box center [70, 157] width 34 height 10
click at [62, 255] on span "Mentor=Yes" at bounding box center [72, 253] width 38 height 10
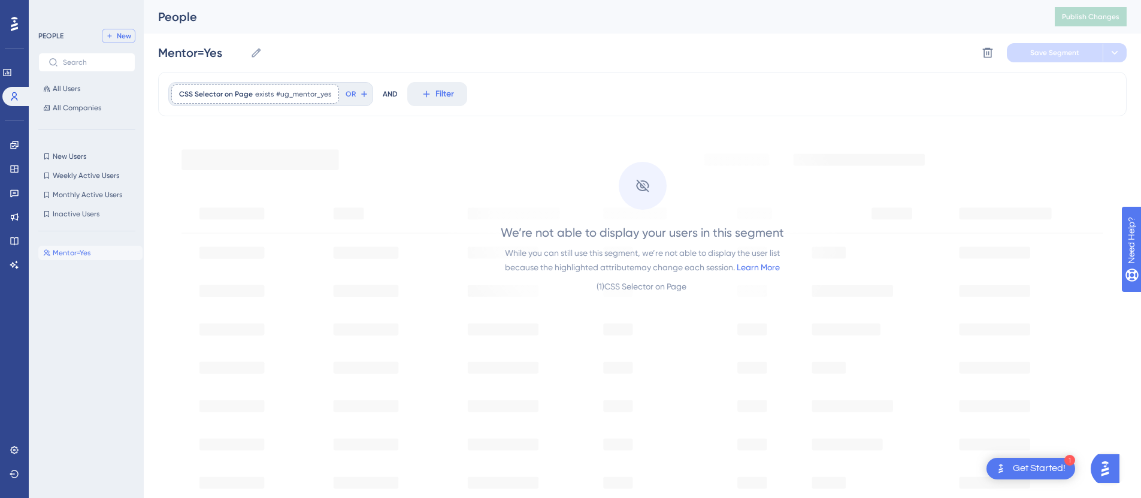
click at [124, 33] on span "New" at bounding box center [124, 36] width 14 height 10
type input "New Segment"
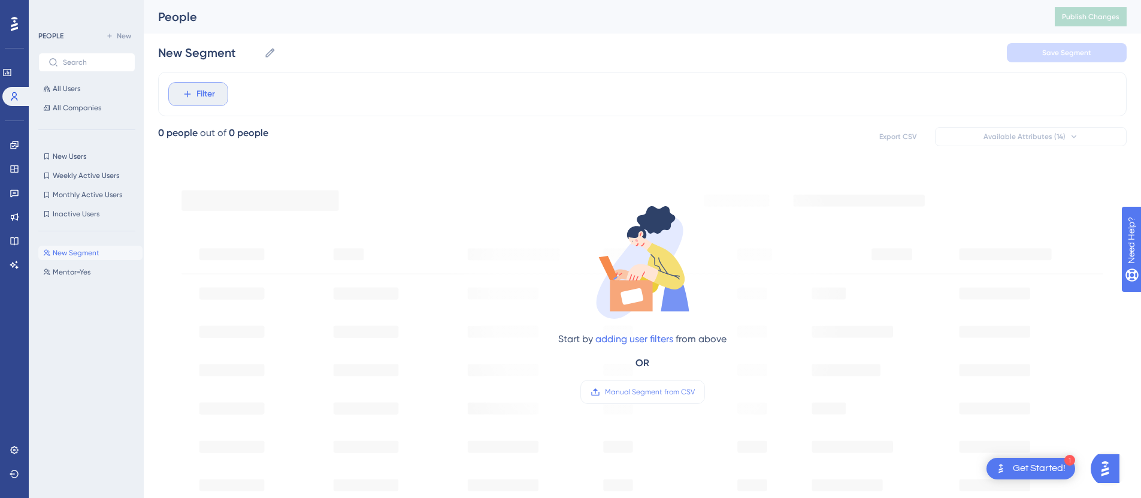
click at [210, 96] on span "Filter" at bounding box center [206, 94] width 19 height 14
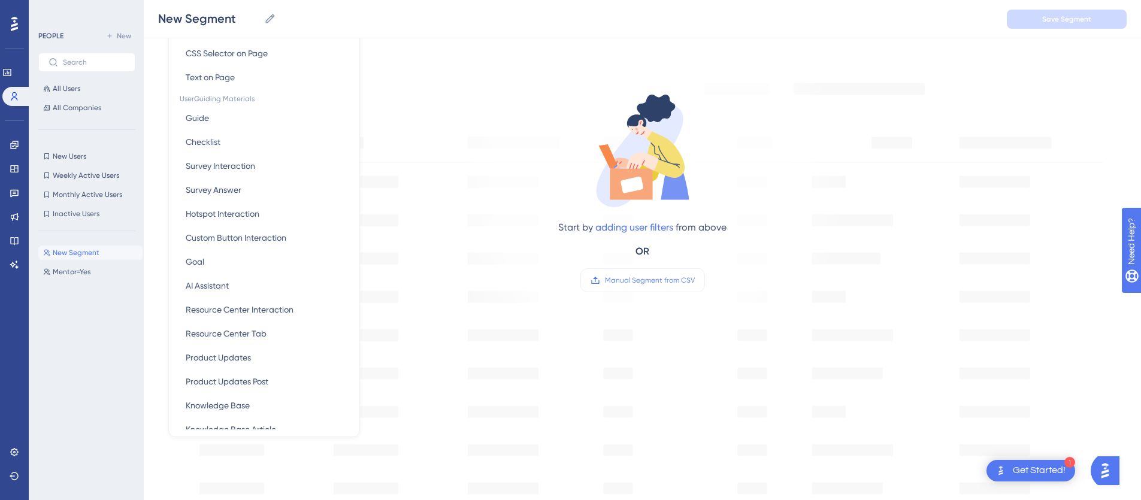
scroll to position [119, 0]
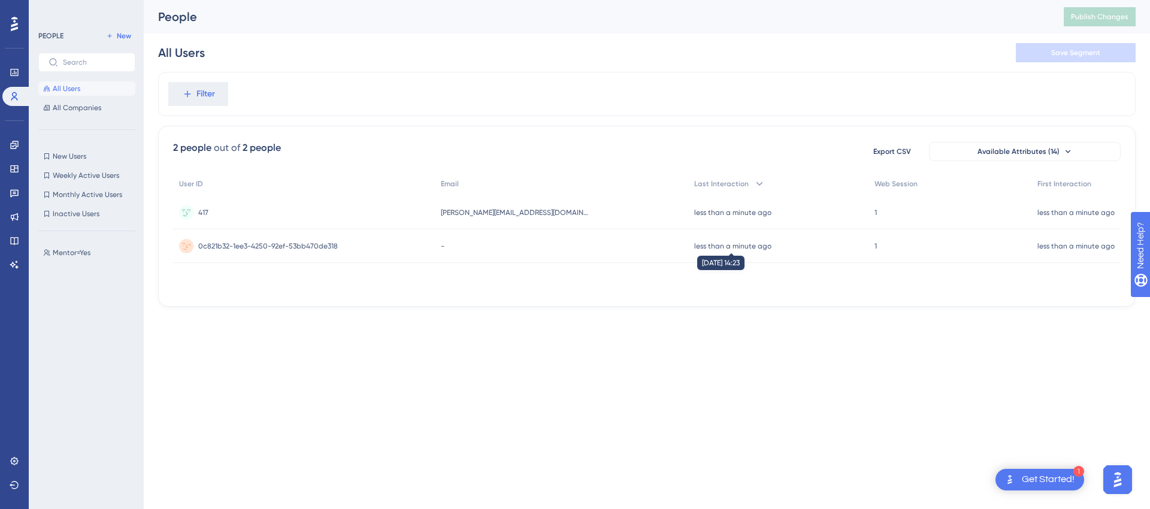
click at [715, 247] on time "less than a minute ago" at bounding box center [732, 246] width 77 height 8
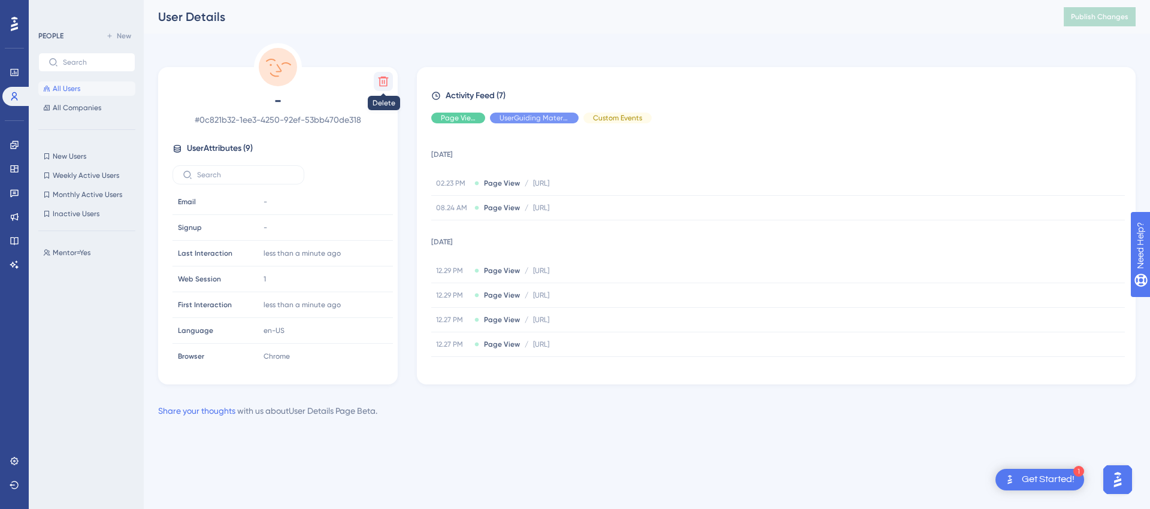
click at [379, 81] on icon at bounding box center [383, 81] width 12 height 12
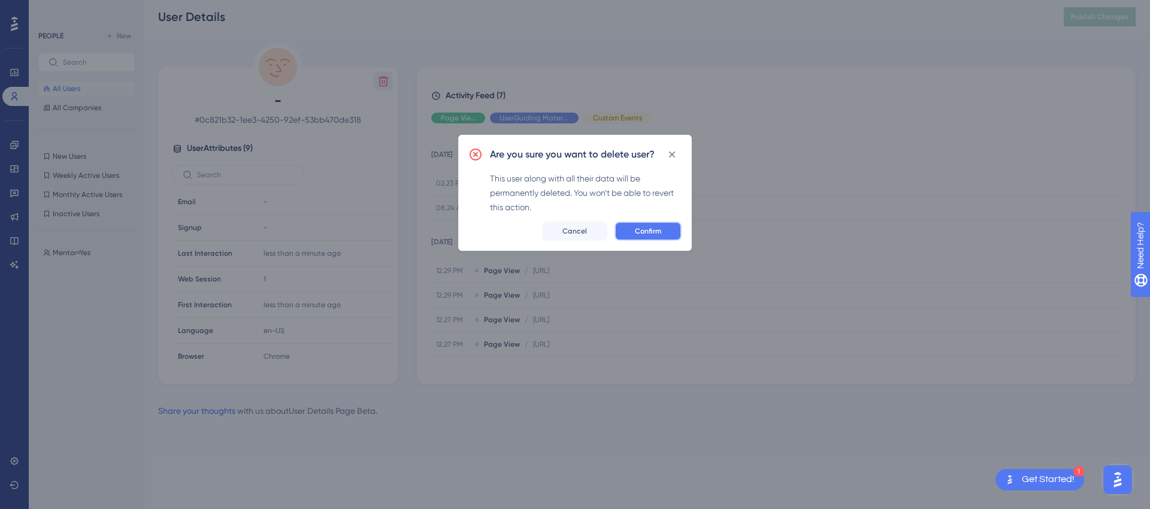
click at [659, 228] on span "Confirm" at bounding box center [648, 231] width 26 height 10
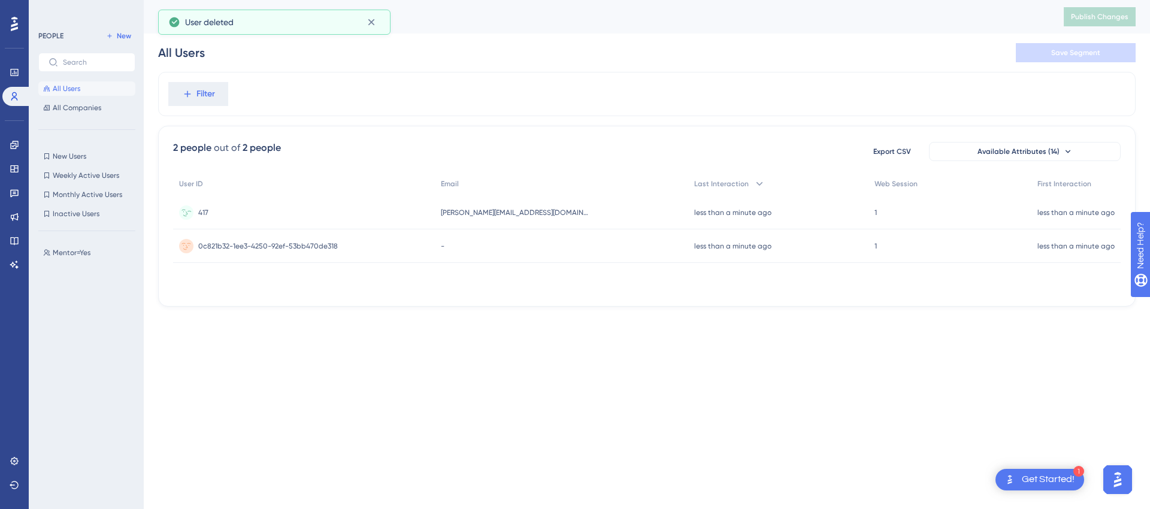
click at [205, 212] on span "417" at bounding box center [203, 213] width 10 height 10
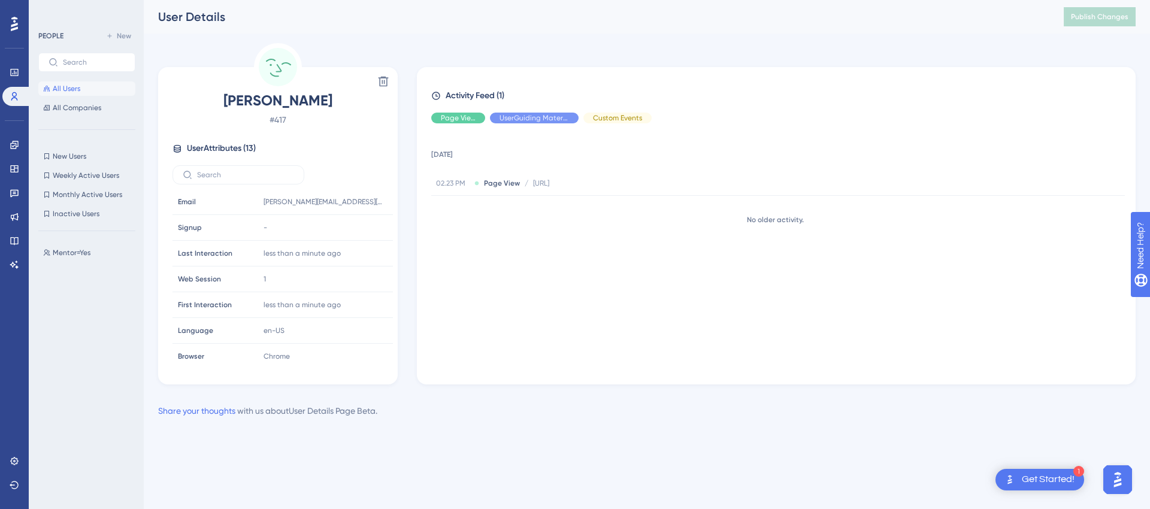
click at [222, 152] on span "User Attributes ( 13 )" at bounding box center [221, 148] width 69 height 14
click at [198, 152] on span "User Attributes ( 13 )" at bounding box center [221, 148] width 69 height 14
